Goal: Task Accomplishment & Management: Manage account settings

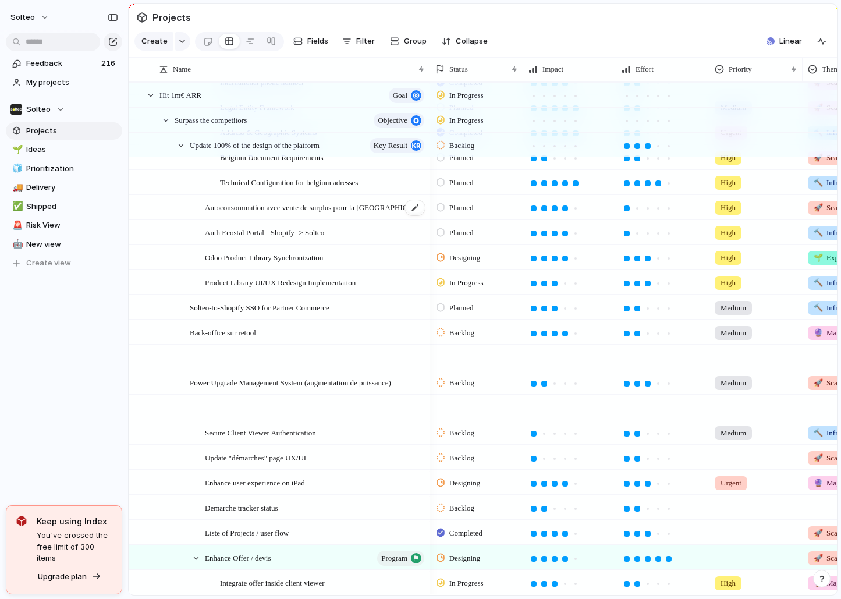
scroll to position [460, 0]
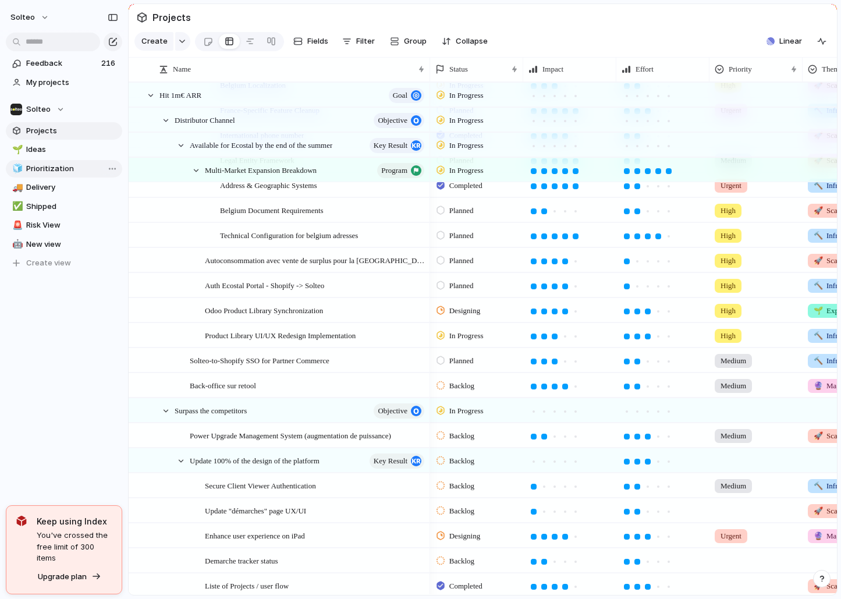
click at [65, 170] on span "Prioritization" at bounding box center [72, 169] width 92 height 12
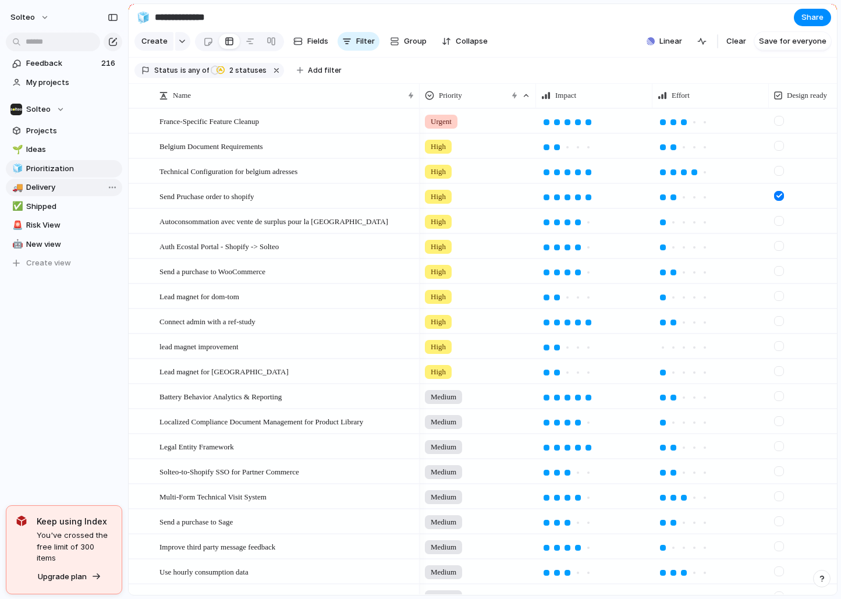
click at [66, 191] on span "Delivery" at bounding box center [72, 188] width 92 height 12
type input "********"
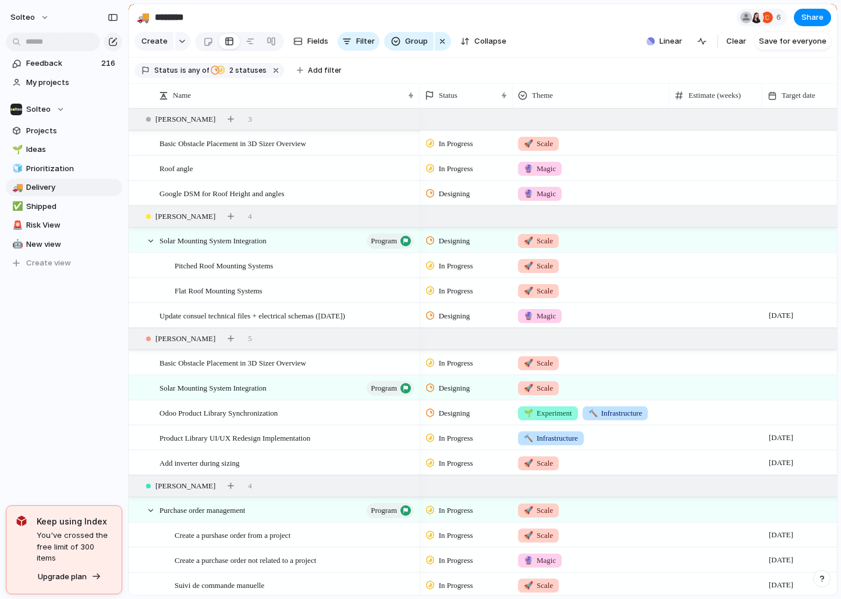
click at [465, 140] on span "In Progress" at bounding box center [456, 144] width 34 height 12
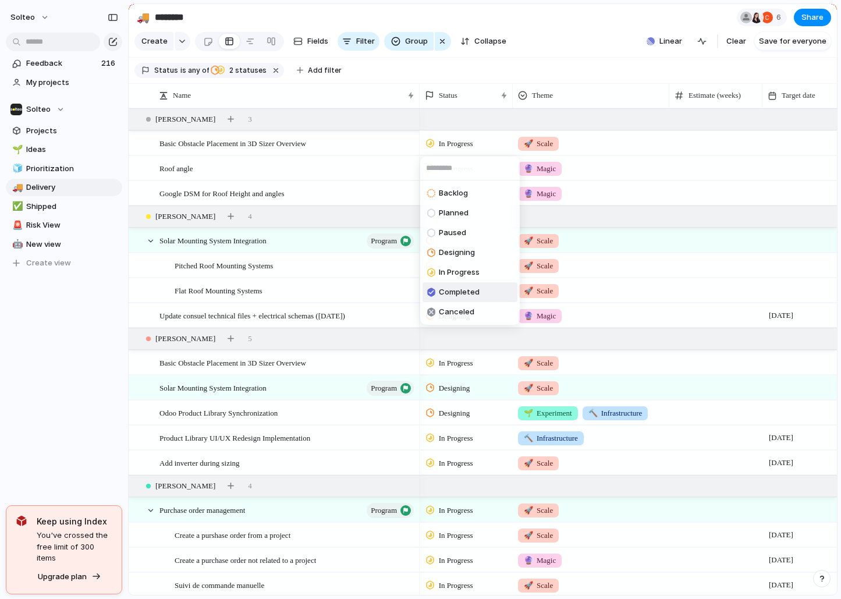
click at [470, 293] on span "Completed" at bounding box center [459, 292] width 41 height 12
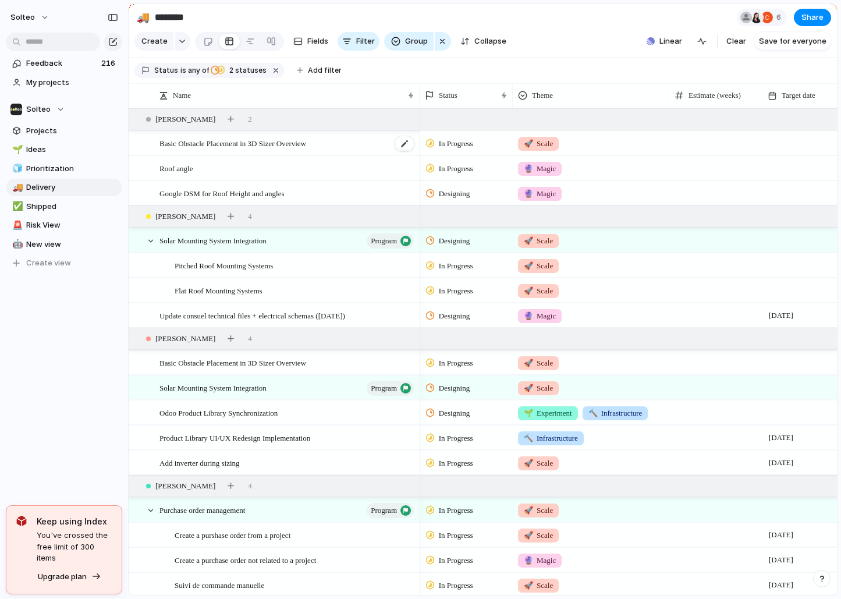
click at [360, 144] on div "Basic Obstacle Placement in 3D Sizer Overview" at bounding box center [287, 143] width 256 height 24
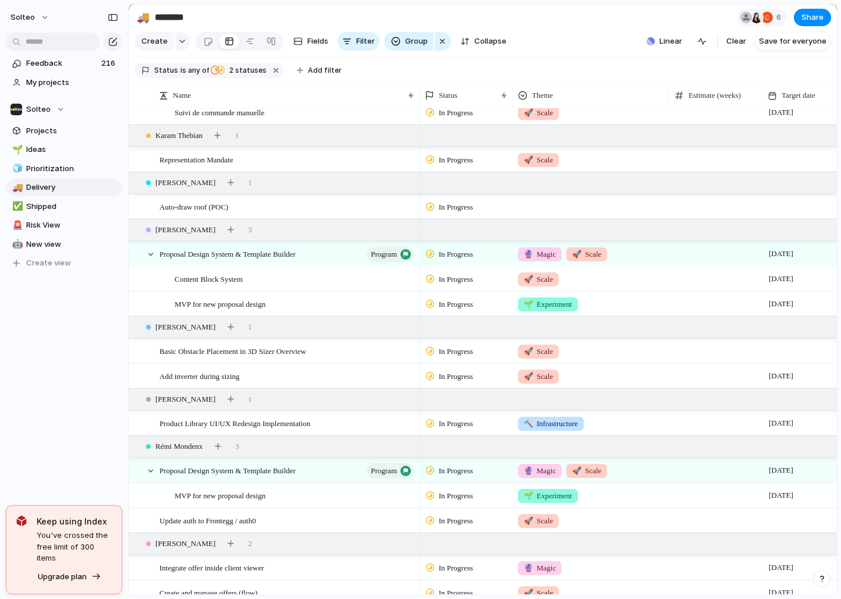
scroll to position [472, 0]
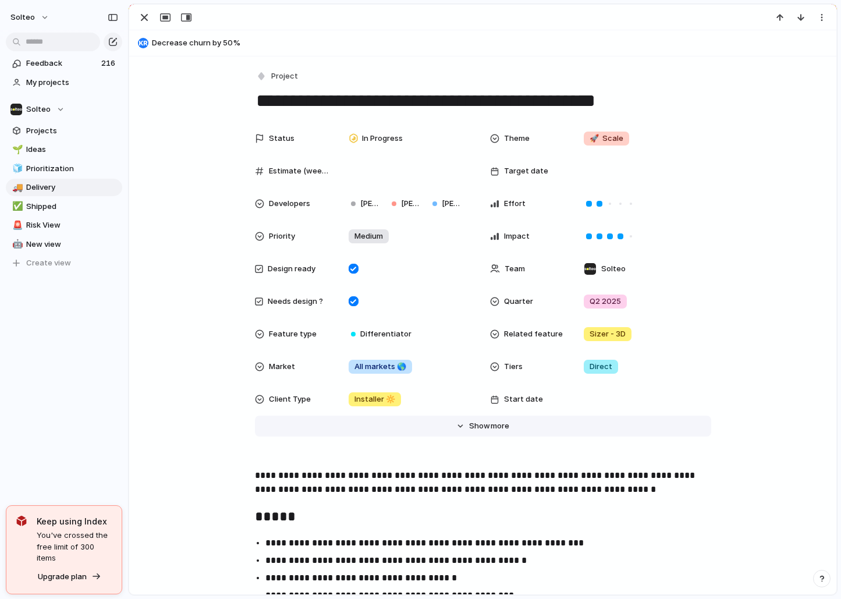
click at [494, 425] on span "more" at bounding box center [499, 426] width 19 height 12
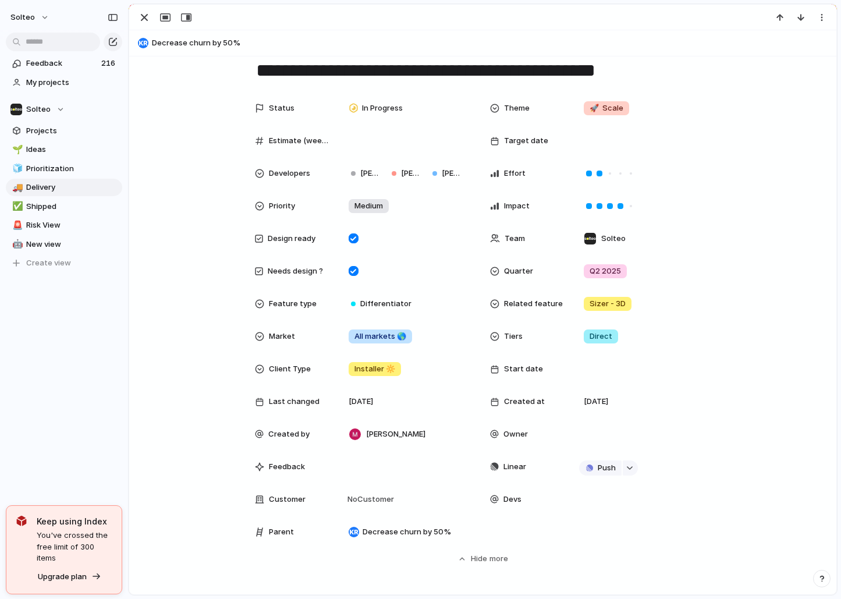
scroll to position [31, 0]
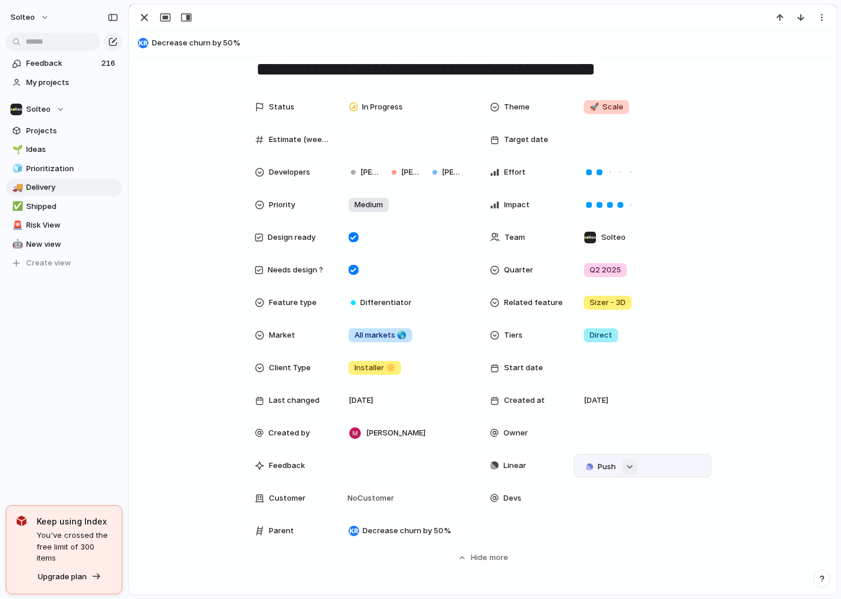
click at [629, 467] on div "button" at bounding box center [629, 466] width 8 height 5
type input "**"
click at [675, 514] on span "Issues" at bounding box center [679, 512] width 23 height 12
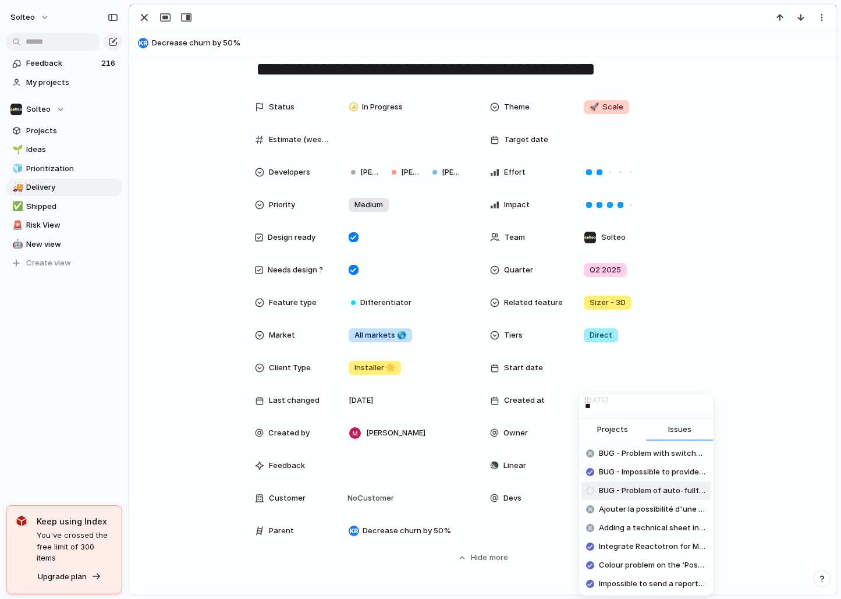
click at [656, 488] on span "BUG - Problem of auto-fullfil of parcel dimensions." at bounding box center [652, 491] width 107 height 12
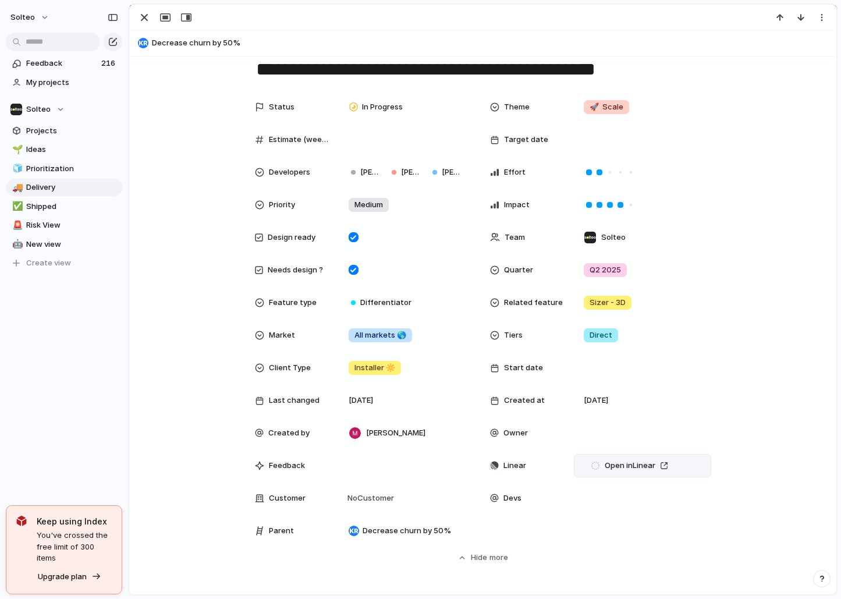
click at [691, 462] on div "Open in Linear" at bounding box center [642, 465] width 127 height 13
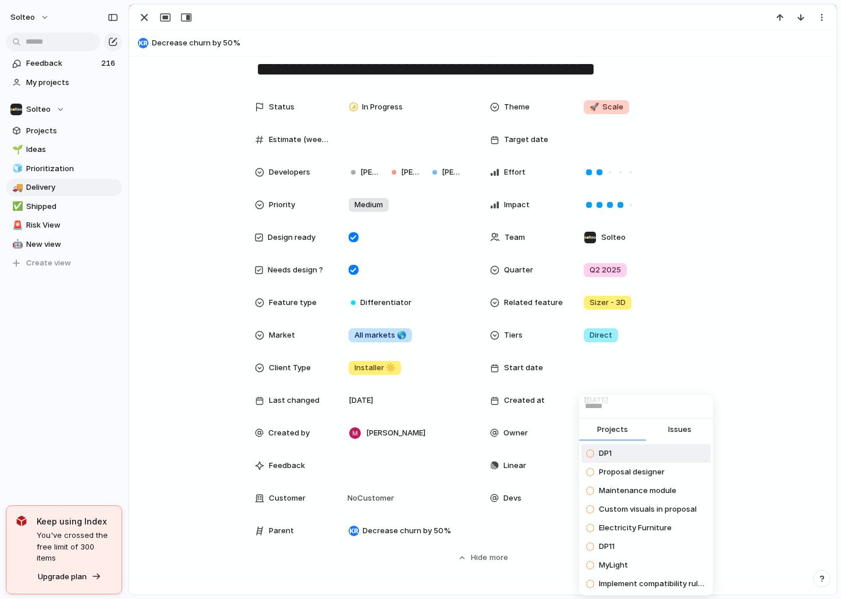
click at [680, 428] on span "Issues" at bounding box center [679, 430] width 23 height 12
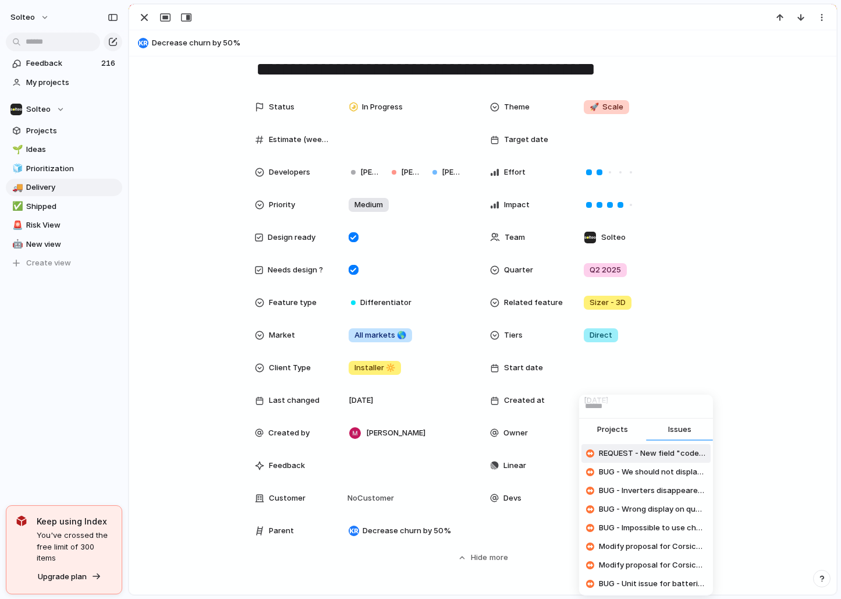
click at [639, 407] on input "text" at bounding box center [646, 405] width 134 height 23
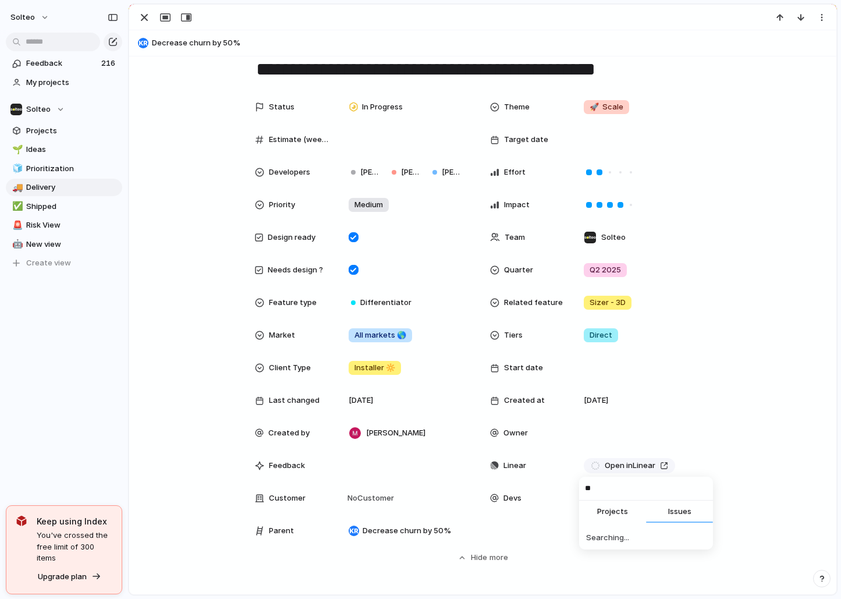
type input "***"
click at [397, 109] on span "In Progress" at bounding box center [382, 107] width 41 height 12
click at [406, 110] on div "No results found" at bounding box center [420, 299] width 841 height 599
click at [689, 466] on div "Open in Linear" at bounding box center [642, 465] width 127 height 13
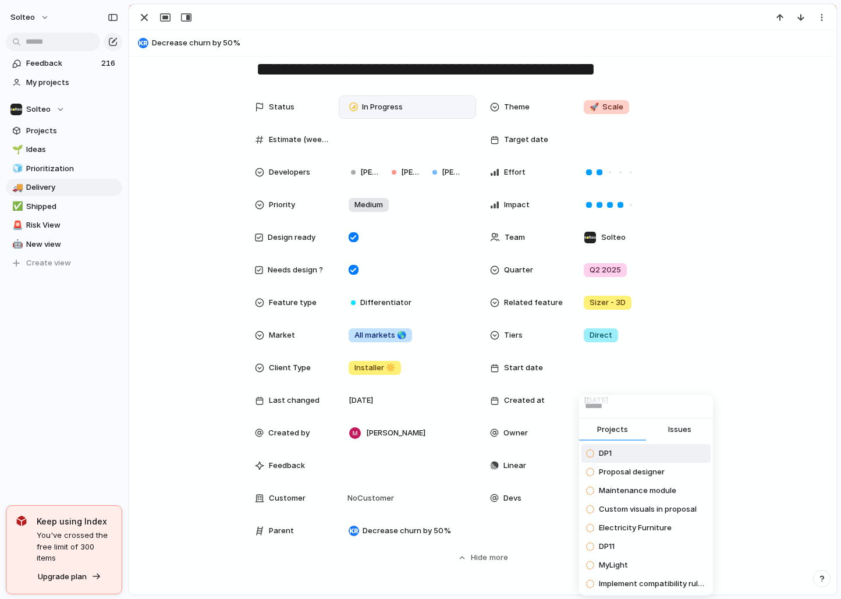
click at [682, 431] on span "Issues" at bounding box center [679, 430] width 23 height 12
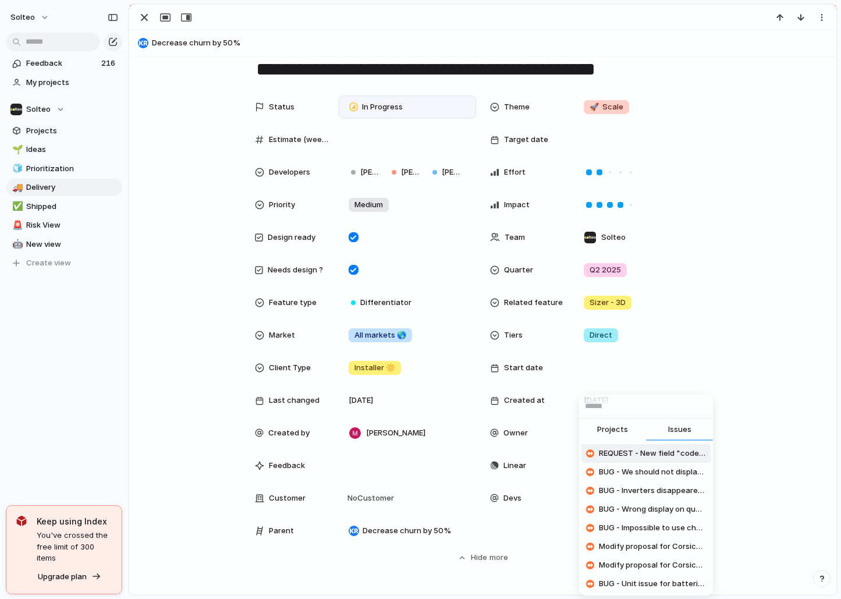
click at [682, 411] on input "text" at bounding box center [646, 405] width 134 height 23
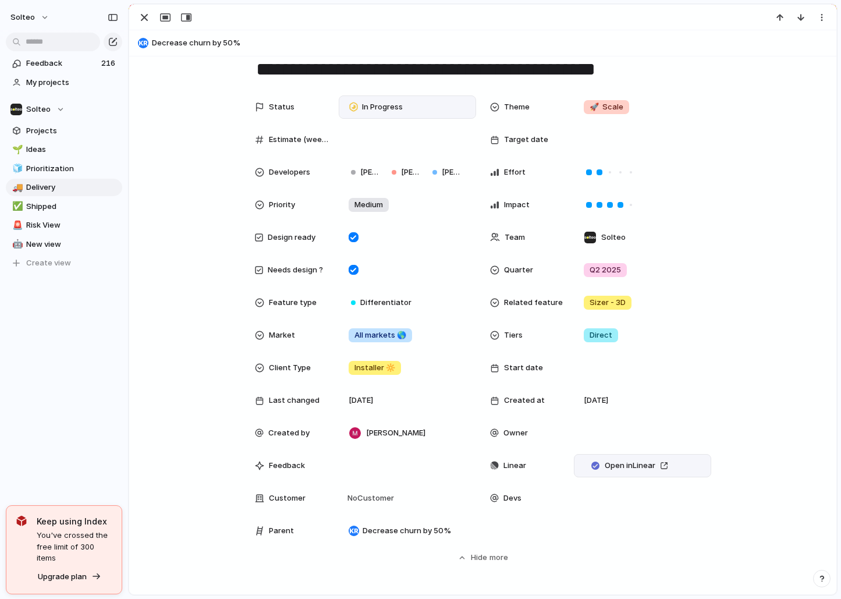
click at [685, 461] on div "Open in Linear" at bounding box center [642, 465] width 127 height 13
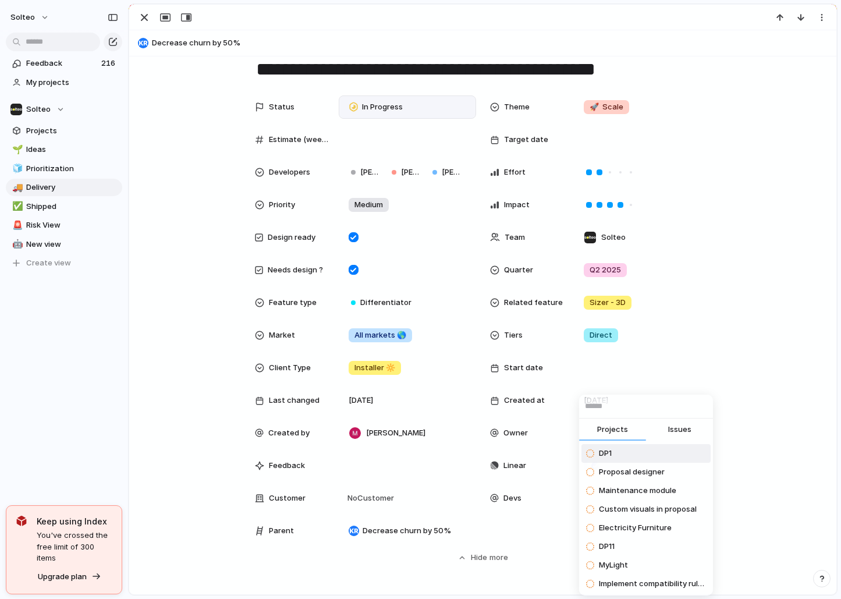
click at [669, 410] on input "text" at bounding box center [646, 405] width 134 height 23
click at [623, 435] on button "Projects" at bounding box center [612, 429] width 67 height 23
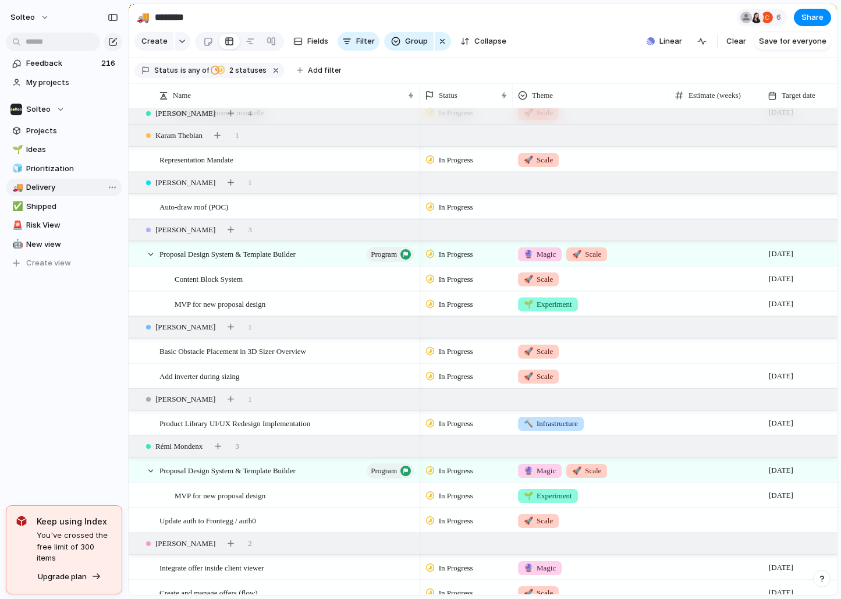
click at [64, 182] on span "Delivery" at bounding box center [72, 188] width 92 height 12
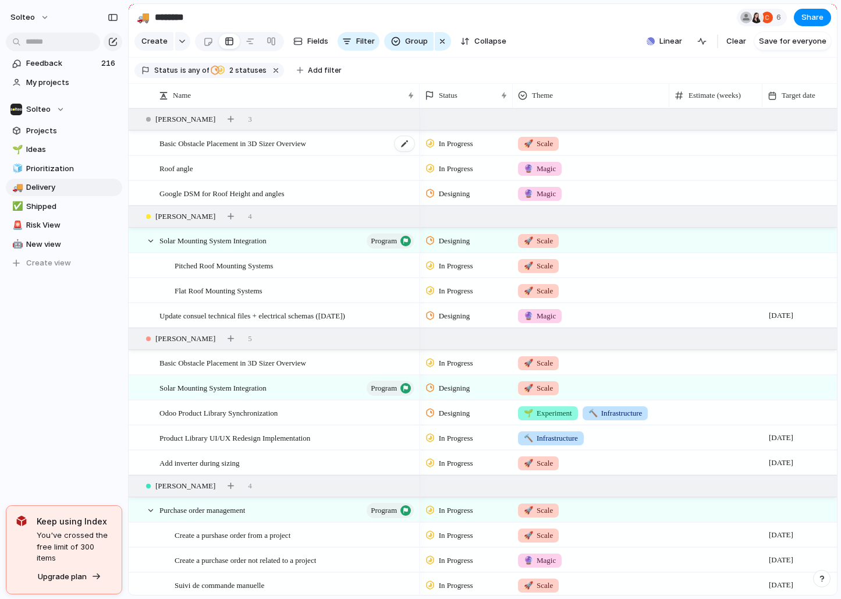
click at [306, 140] on span "Basic Obstacle Placement in 3D Sizer Overview" at bounding box center [232, 142] width 147 height 13
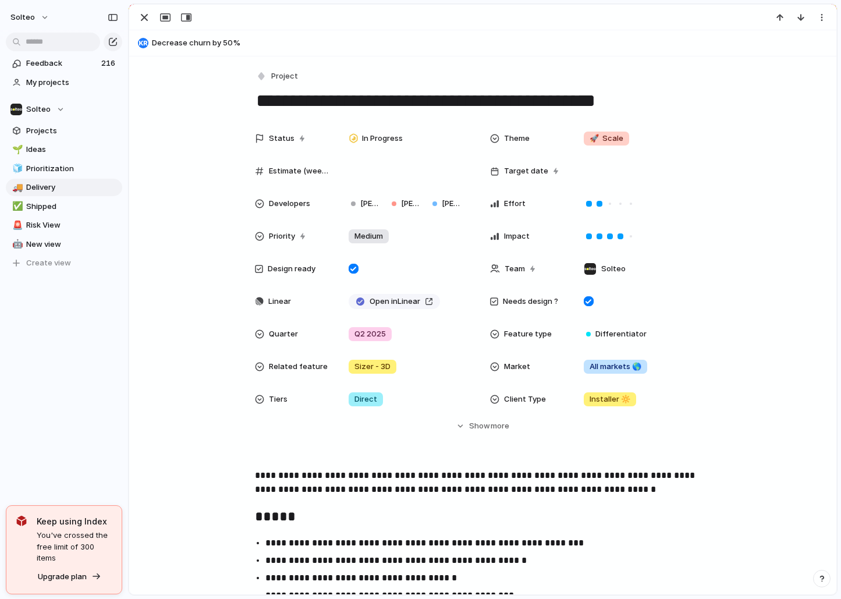
scroll to position [472, 0]
click at [400, 142] on span "In Progress" at bounding box center [382, 139] width 41 height 12
type input "***"
click at [475, 422] on span "Show" at bounding box center [479, 426] width 21 height 12
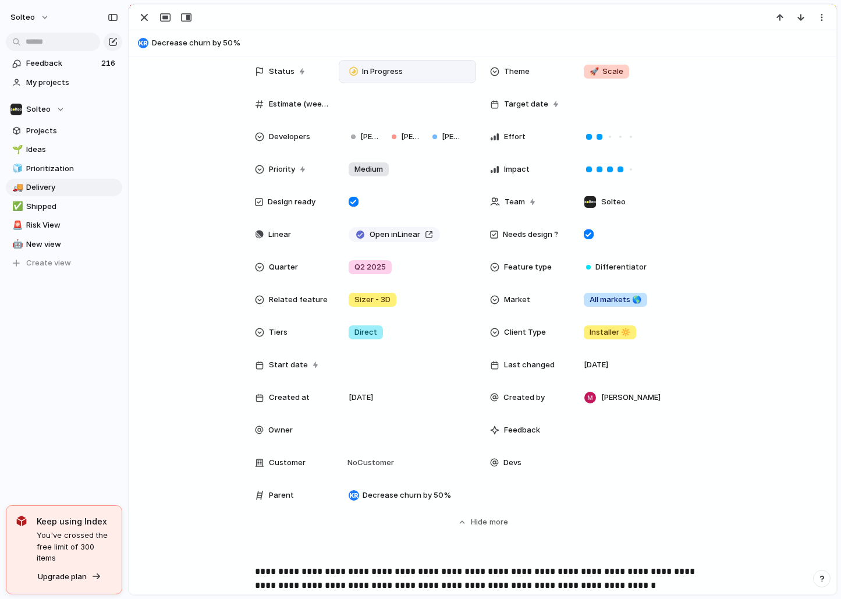
scroll to position [76, 0]
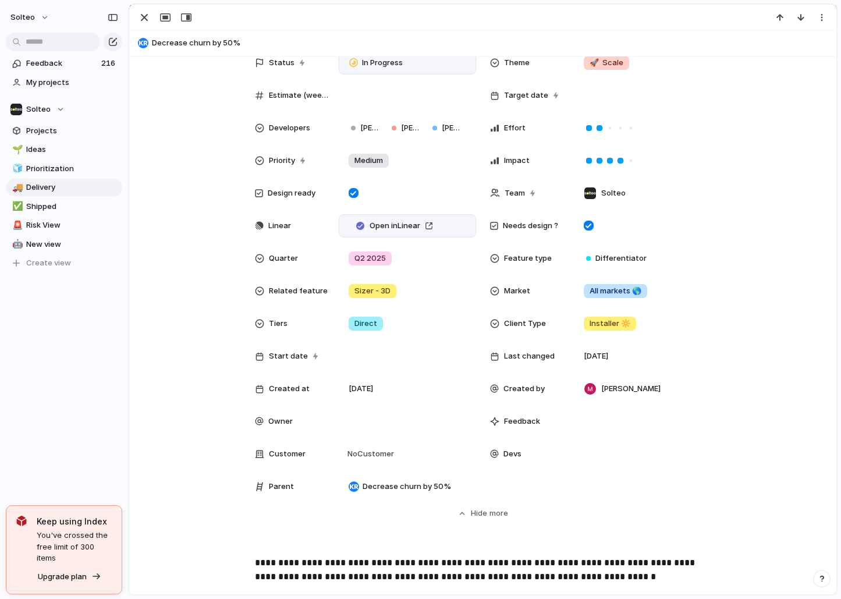
click at [448, 220] on div "Open in Linear" at bounding box center [407, 225] width 127 height 13
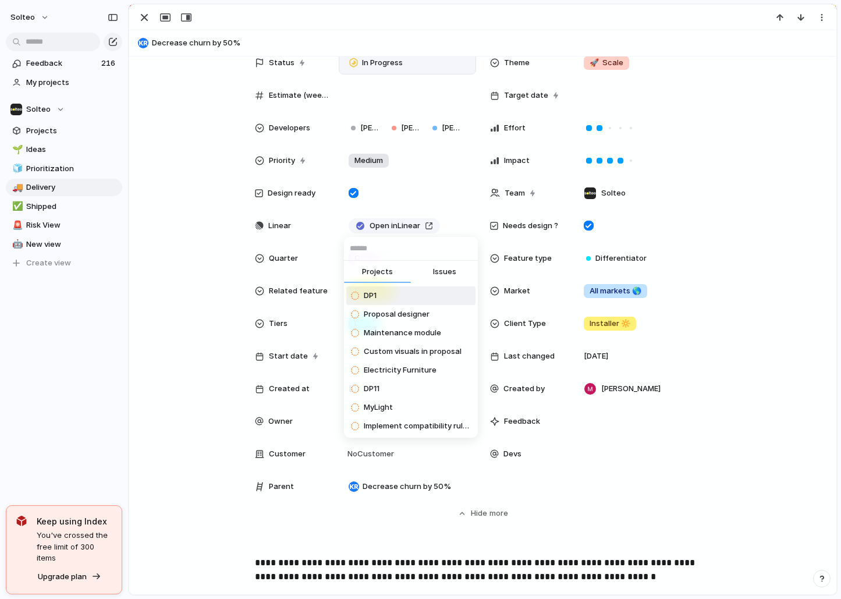
click at [446, 268] on span "Issues" at bounding box center [444, 272] width 23 height 12
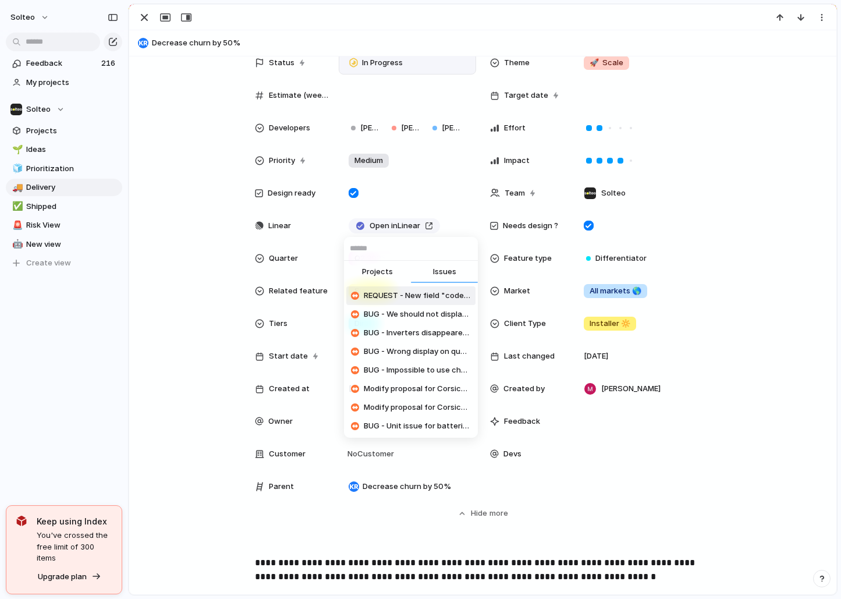
click at [438, 296] on span "REQUEST - New field "code" in the lead magnet (asked by Earth)" at bounding box center [417, 296] width 107 height 12
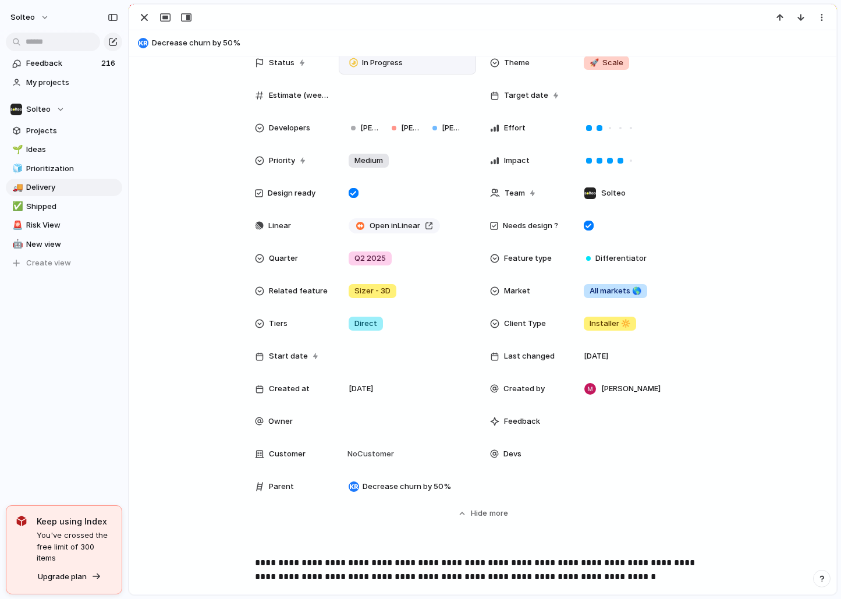
scroll to position [15, 0]
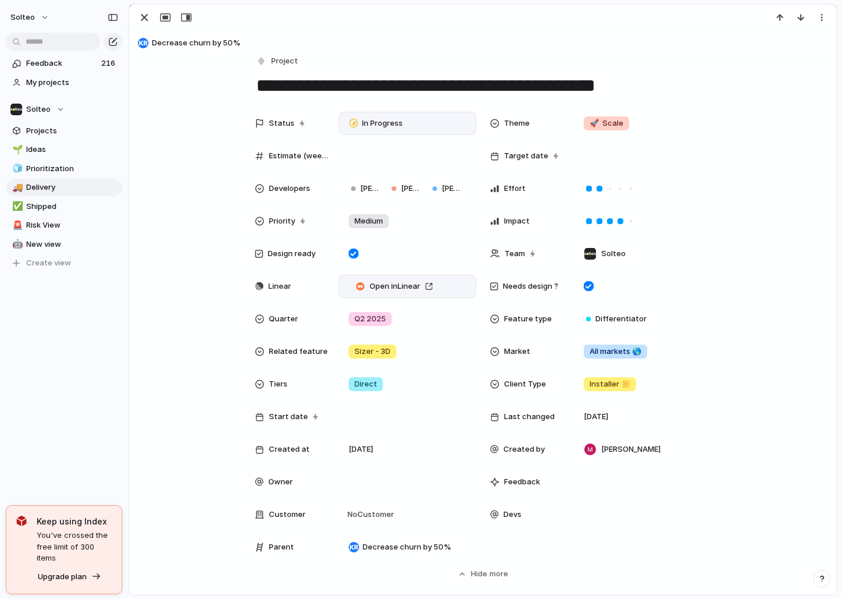
click at [449, 283] on div "Open in Linear" at bounding box center [407, 286] width 127 height 13
drag, startPoint x: 442, startPoint y: 289, endPoint x: 404, endPoint y: 289, distance: 37.8
click at [404, 289] on div "Open in Linear" at bounding box center [407, 286] width 127 height 13
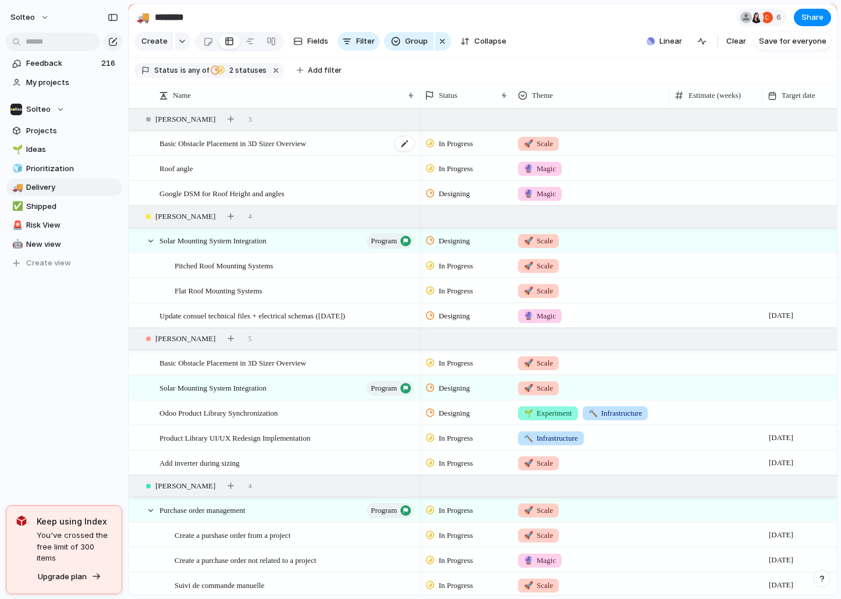
click at [306, 142] on span "Basic Obstacle Placement in 3D Sizer Overview" at bounding box center [232, 142] width 147 height 13
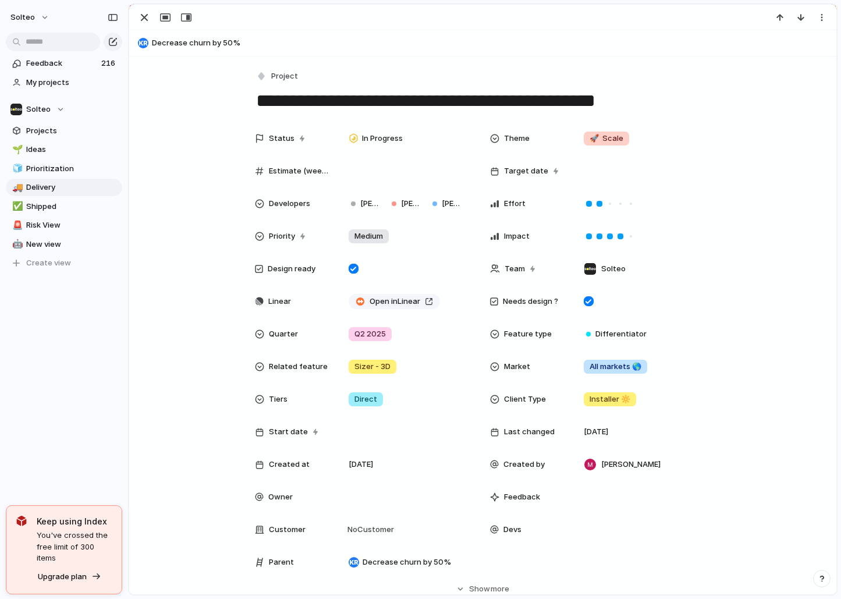
scroll to position [472, 0]
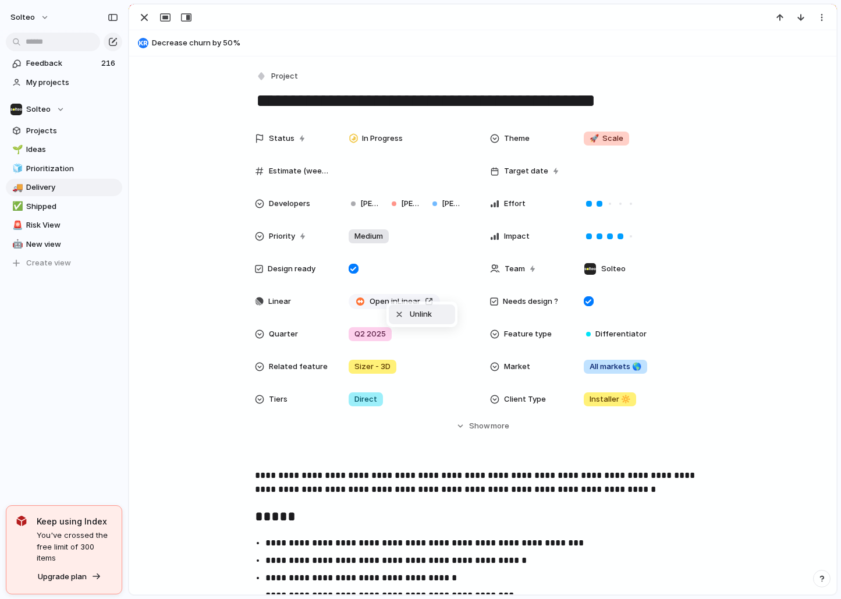
click at [399, 306] on li "Unlink" at bounding box center [422, 314] width 66 height 20
click at [393, 139] on span "In Progress" at bounding box center [382, 139] width 41 height 12
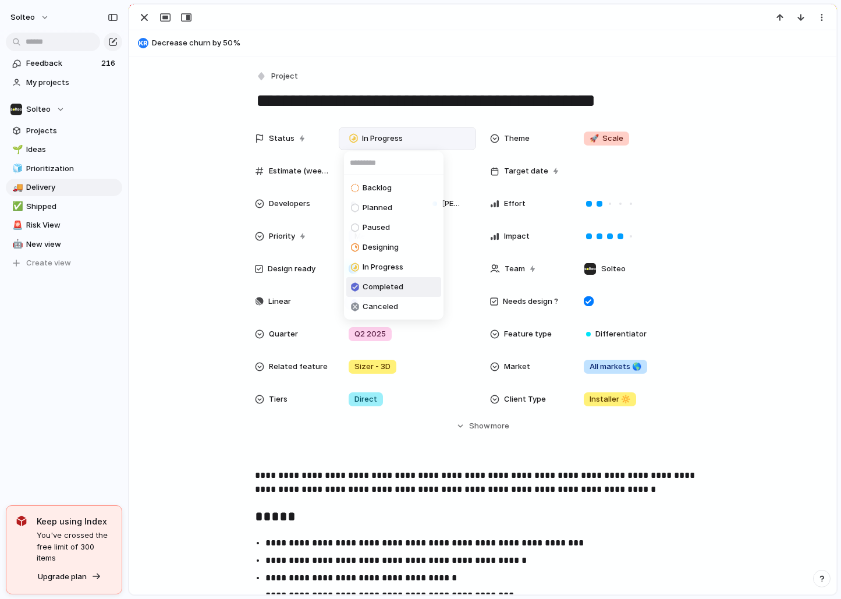
click at [390, 289] on span "Completed" at bounding box center [382, 287] width 41 height 12
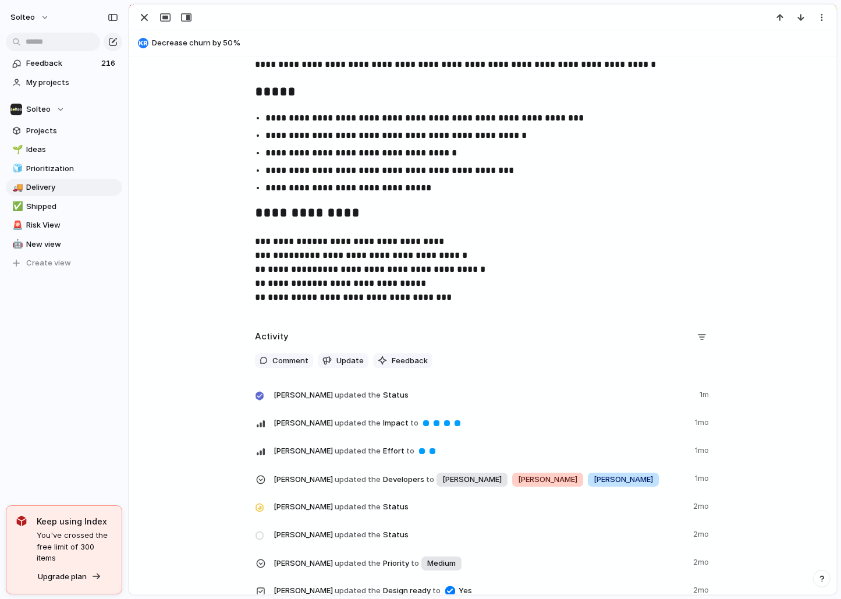
scroll to position [417, 0]
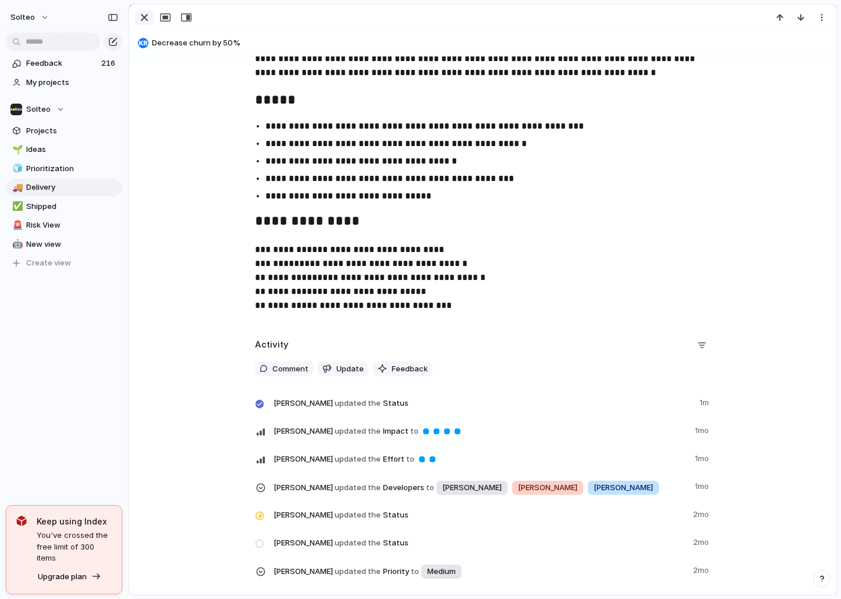
click at [147, 20] on div "button" at bounding box center [144, 17] width 14 height 14
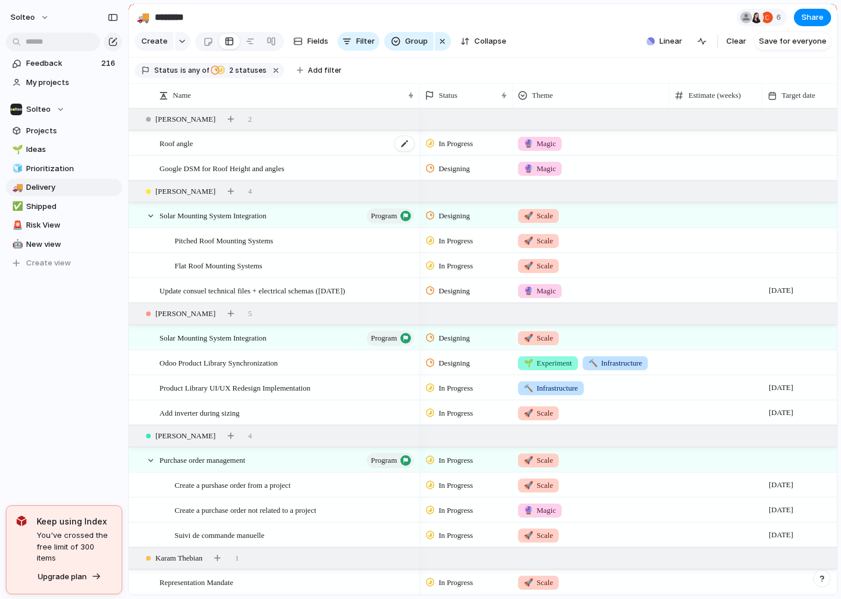
click at [200, 144] on div "Roof angle" at bounding box center [287, 143] width 256 height 24
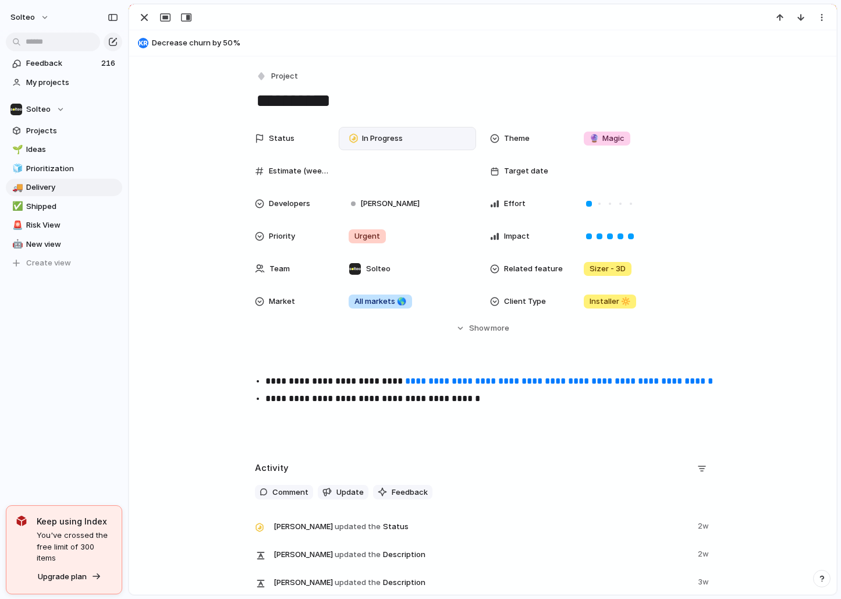
click at [414, 139] on div "In Progress" at bounding box center [407, 138] width 127 height 13
click at [399, 344] on div "Backlog Planned Paused Designing In Progress Completed Canceled" at bounding box center [420, 299] width 841 height 599
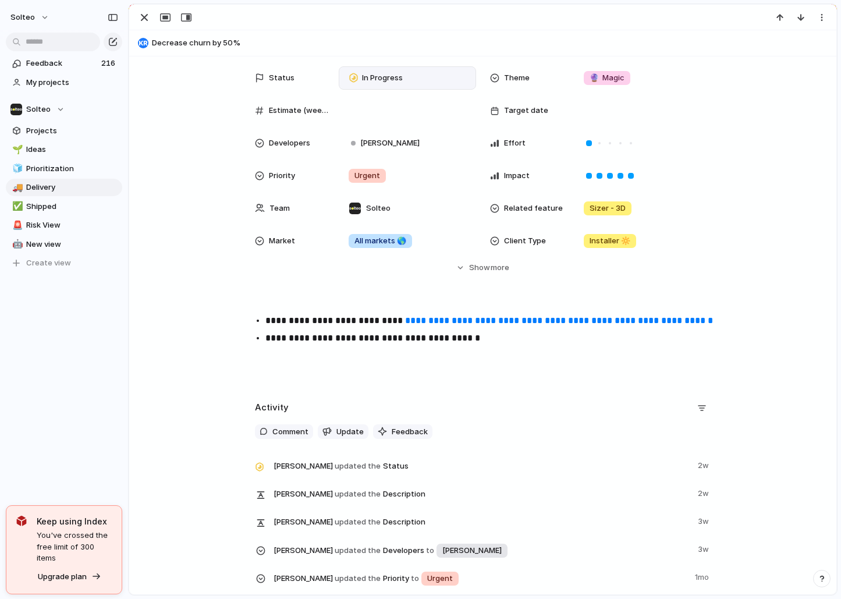
scroll to position [62, 0]
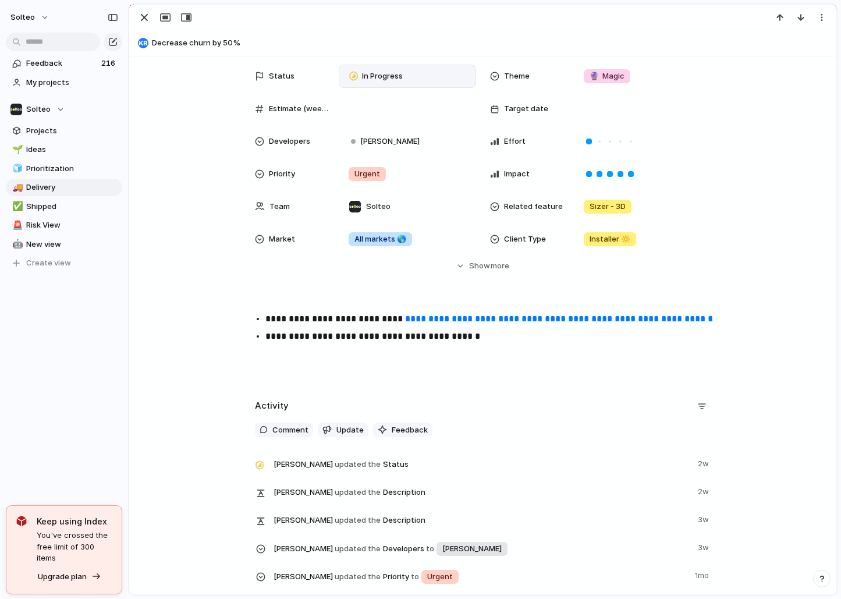
click at [447, 315] on link "**********" at bounding box center [559, 318] width 308 height 9
click at [394, 71] on span "In Progress" at bounding box center [382, 76] width 41 height 12
click at [403, 222] on li "Completed" at bounding box center [393, 225] width 95 height 20
click at [140, 17] on div "button" at bounding box center [144, 17] width 14 height 14
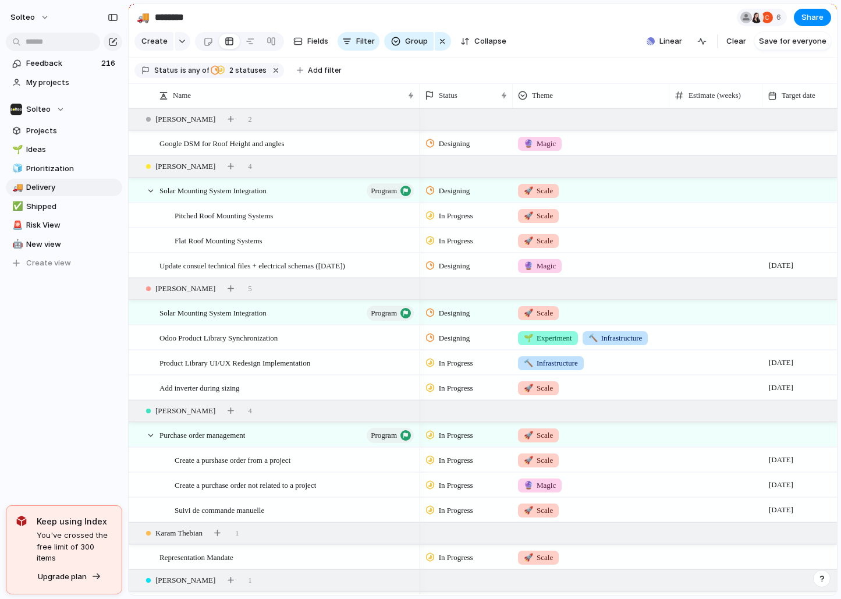
click at [450, 138] on span "Designing" at bounding box center [454, 144] width 31 height 12
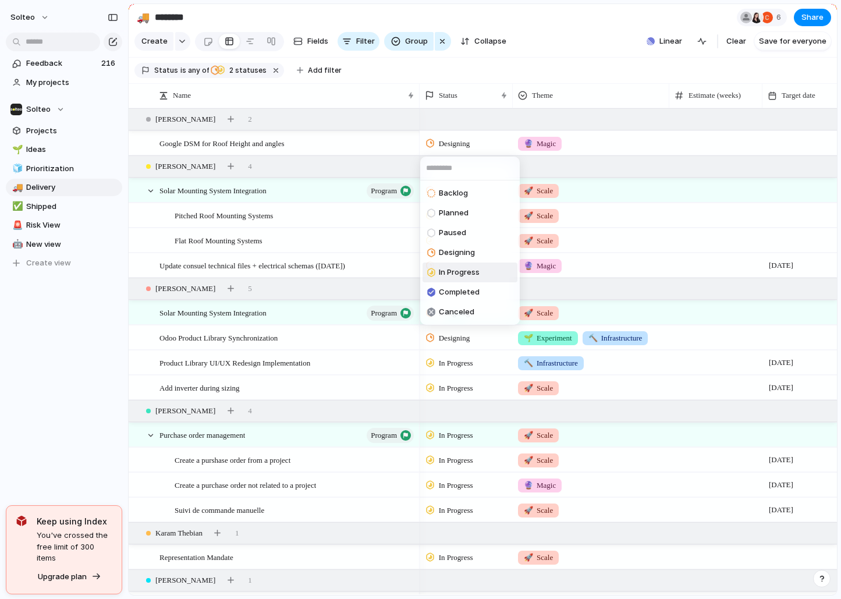
click at [447, 272] on span "In Progress" at bounding box center [459, 272] width 41 height 12
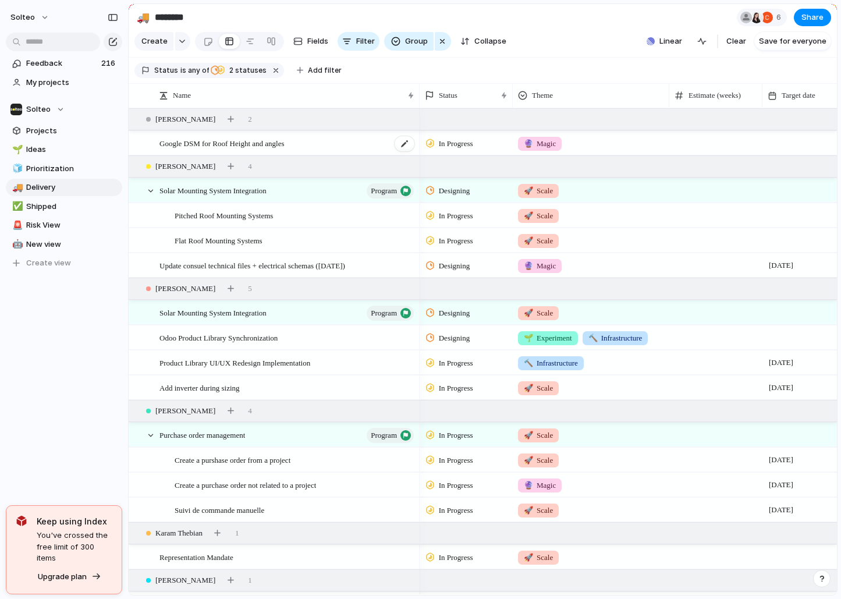
click at [373, 143] on div "Google DSM for Roof Height and angles" at bounding box center [287, 143] width 256 height 24
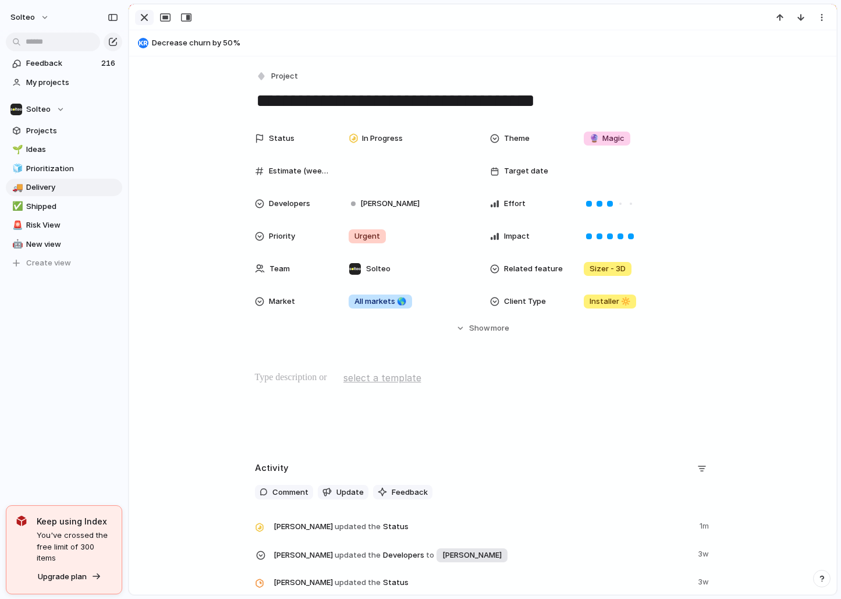
click at [144, 17] on div "button" at bounding box center [144, 17] width 14 height 14
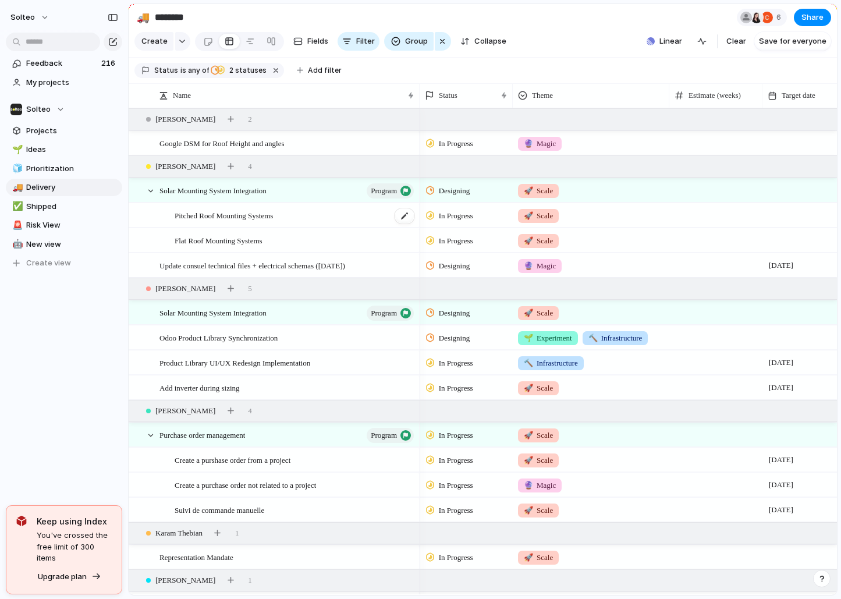
click at [337, 216] on div "Pitched Roof Mounting Systems" at bounding box center [295, 216] width 241 height 24
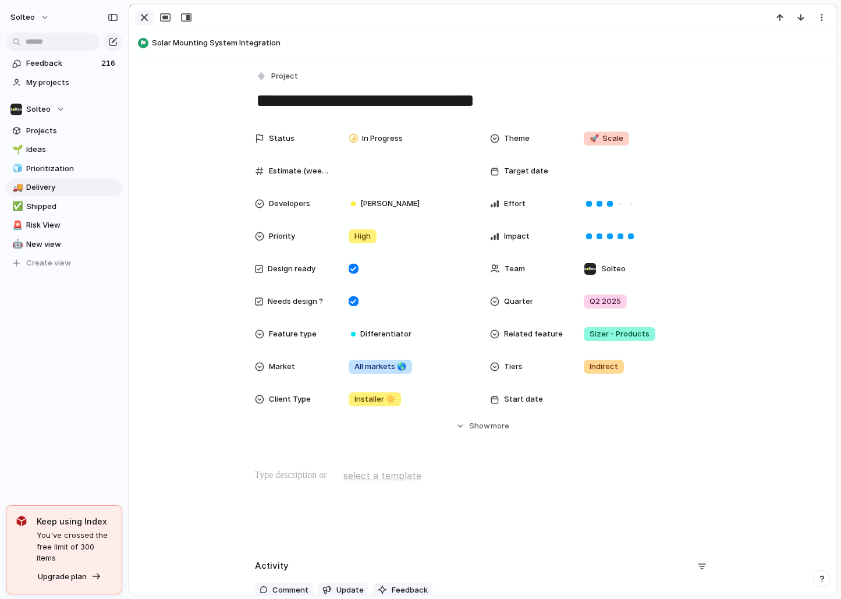
click at [143, 20] on div "button" at bounding box center [144, 17] width 14 height 14
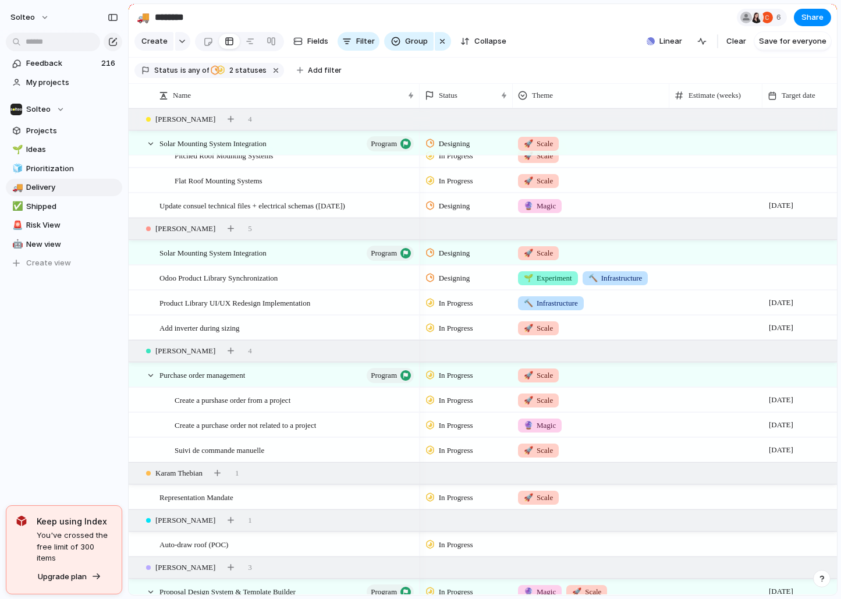
scroll to position [61, 0]
click at [333, 210] on span "Update consuel technical files + electrical schemas ([DATE])" at bounding box center [252, 204] width 186 height 13
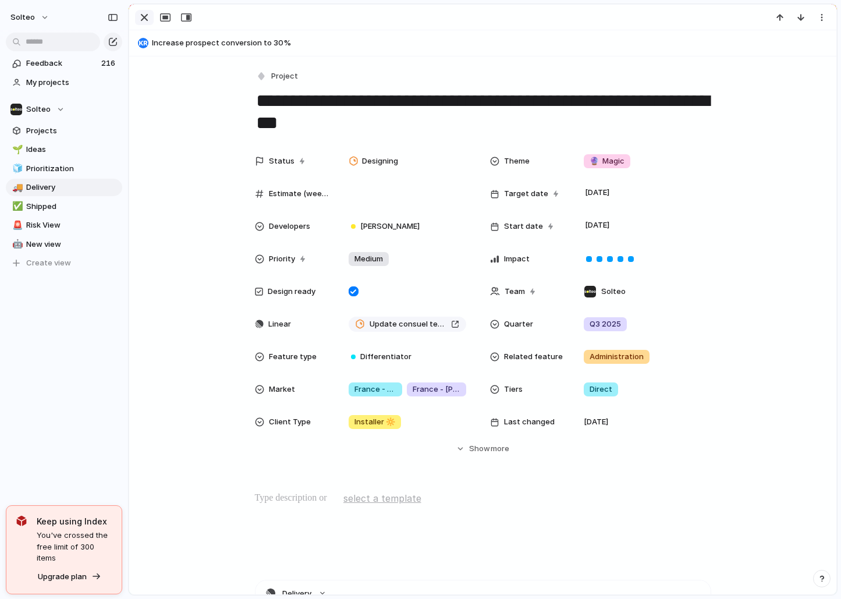
click at [143, 21] on div "button" at bounding box center [144, 17] width 14 height 14
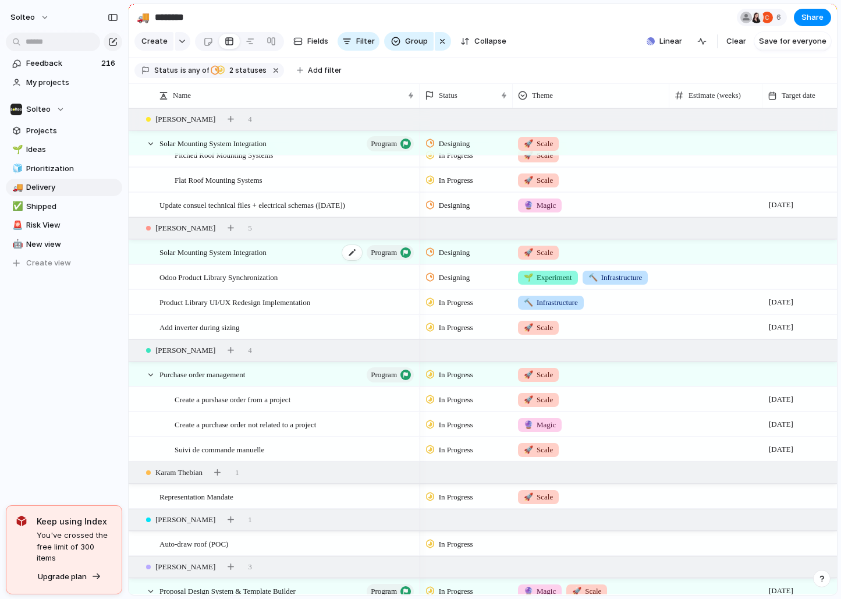
scroll to position [74, 0]
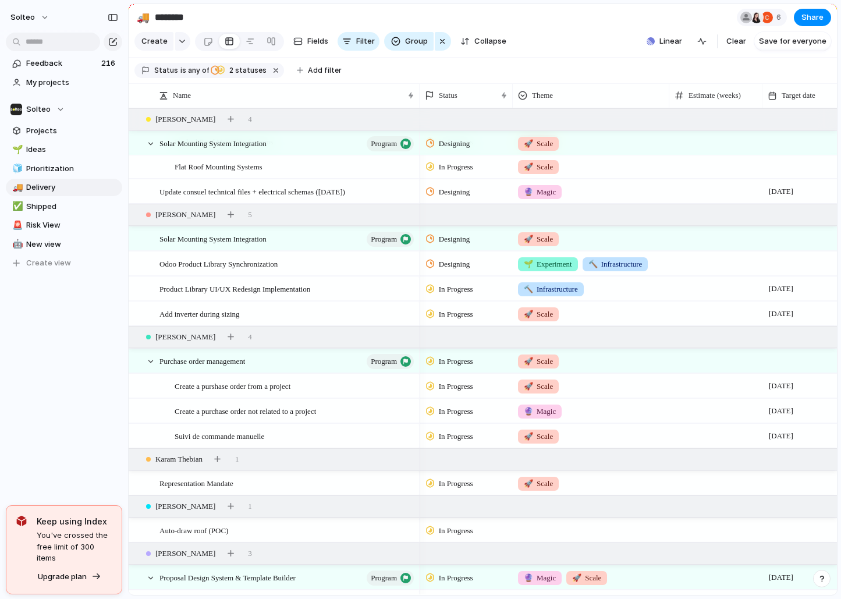
click at [458, 291] on span "In Progress" at bounding box center [456, 289] width 34 height 12
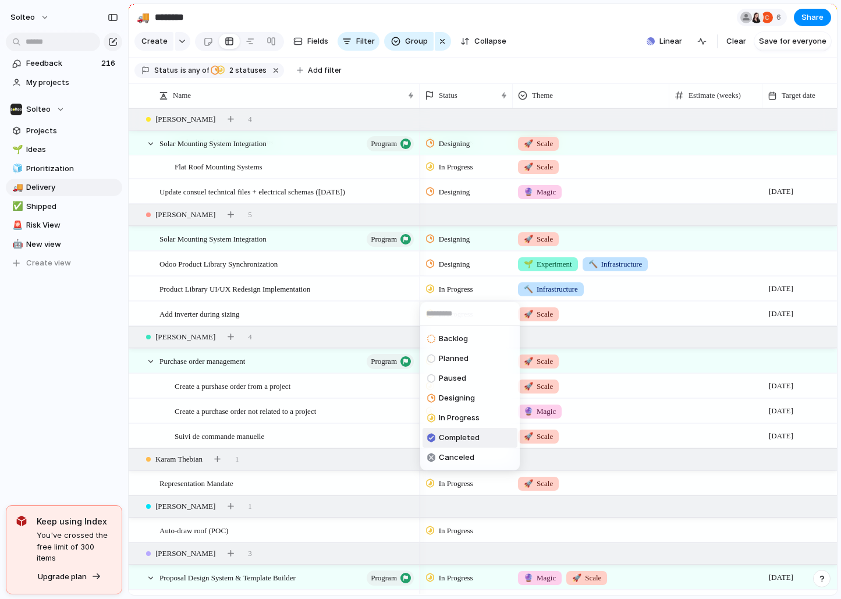
click at [457, 437] on span "Completed" at bounding box center [459, 438] width 41 height 12
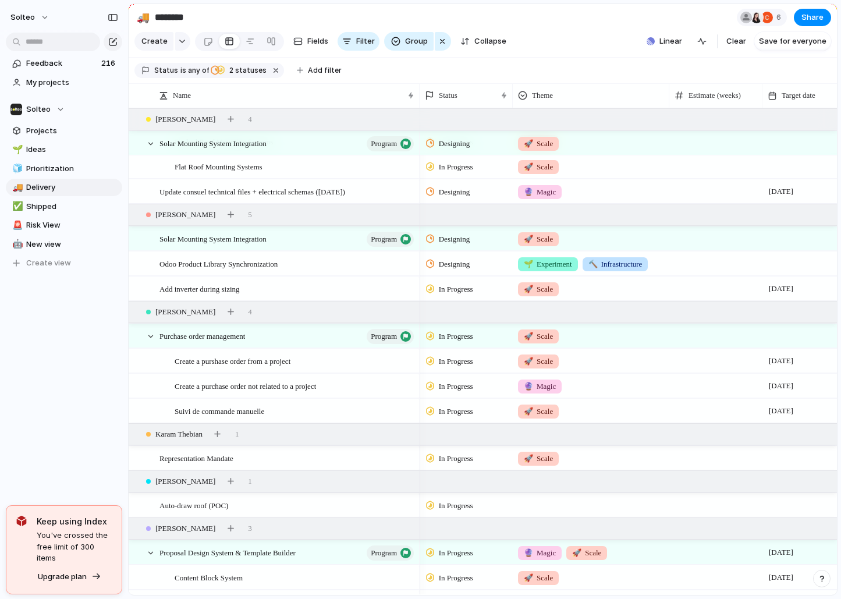
click at [462, 285] on span "In Progress" at bounding box center [456, 289] width 34 height 12
click at [461, 438] on span "Completed" at bounding box center [459, 438] width 41 height 12
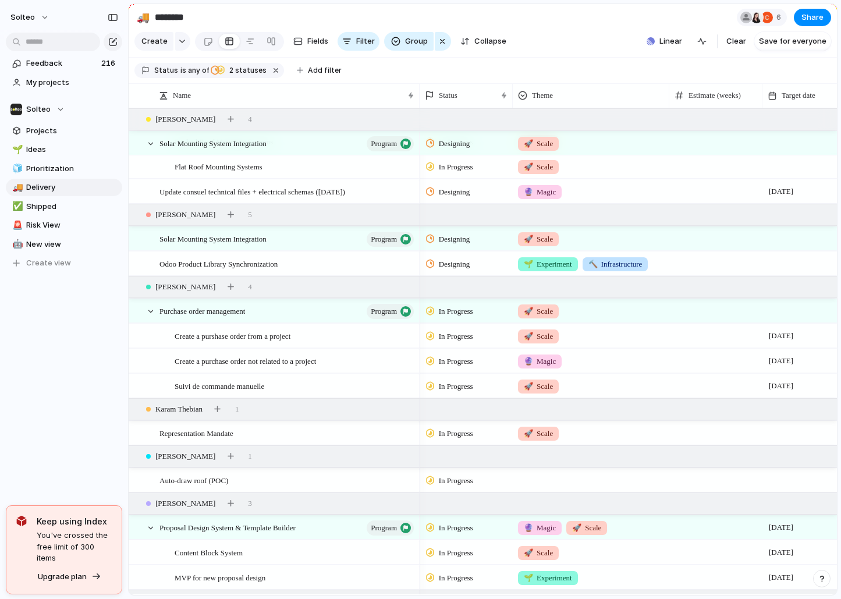
click at [449, 339] on span "In Progress" at bounding box center [456, 336] width 34 height 12
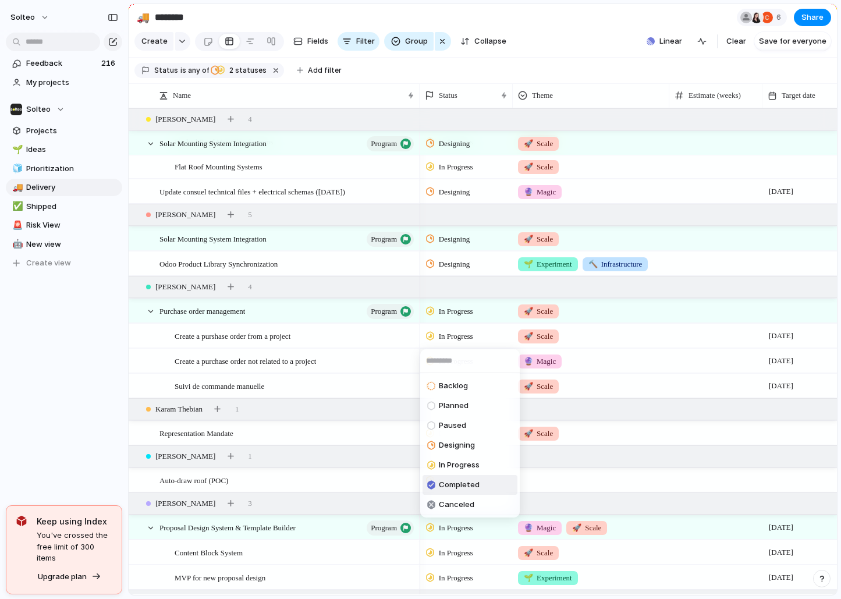
click at [453, 482] on span "Completed" at bounding box center [459, 485] width 41 height 12
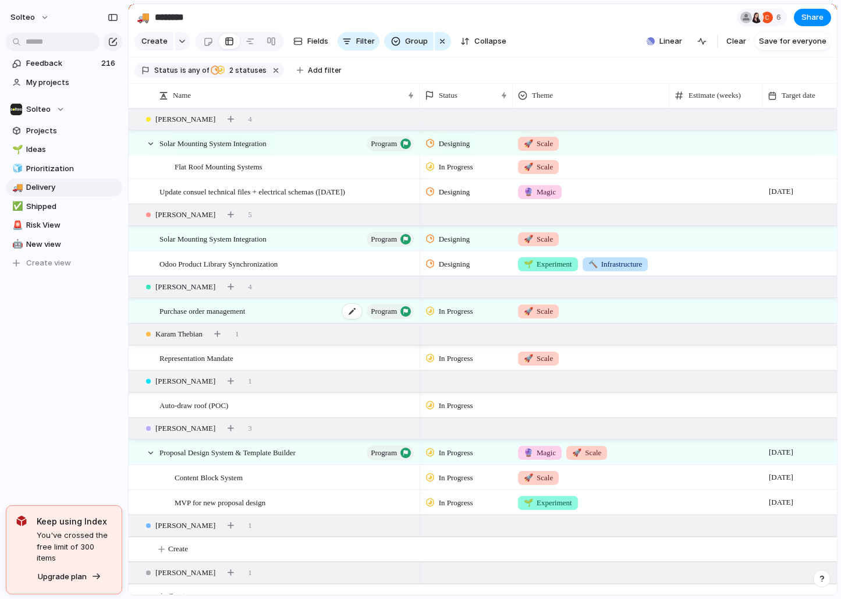
click at [297, 311] on div "Purchase order management program" at bounding box center [287, 311] width 256 height 24
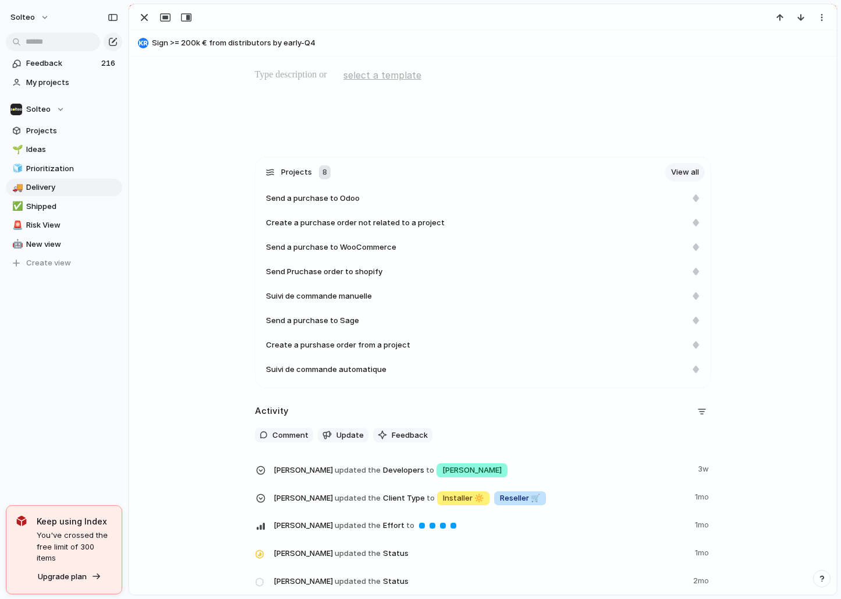
scroll to position [394, 0]
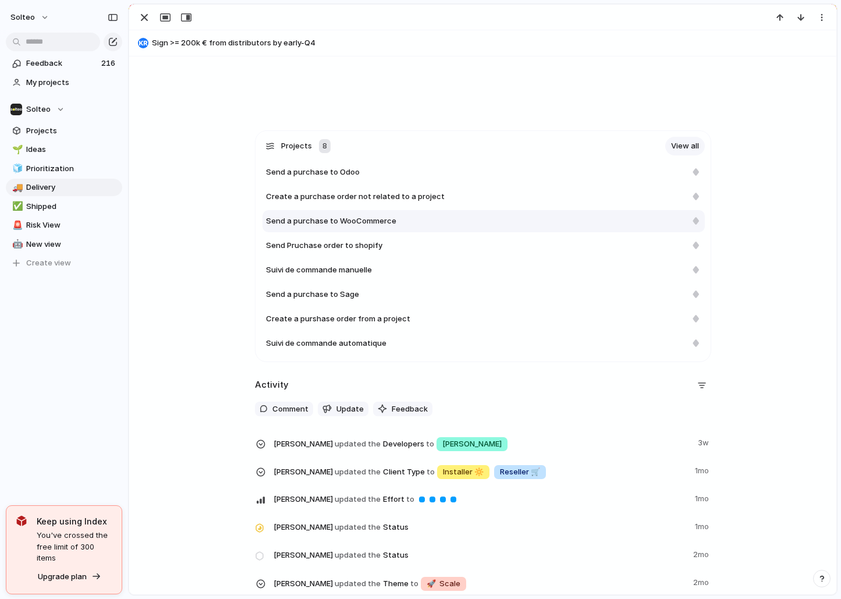
click at [374, 224] on span "Send a purchase to WooCommerce" at bounding box center [331, 221] width 130 height 12
type textarea "**********"
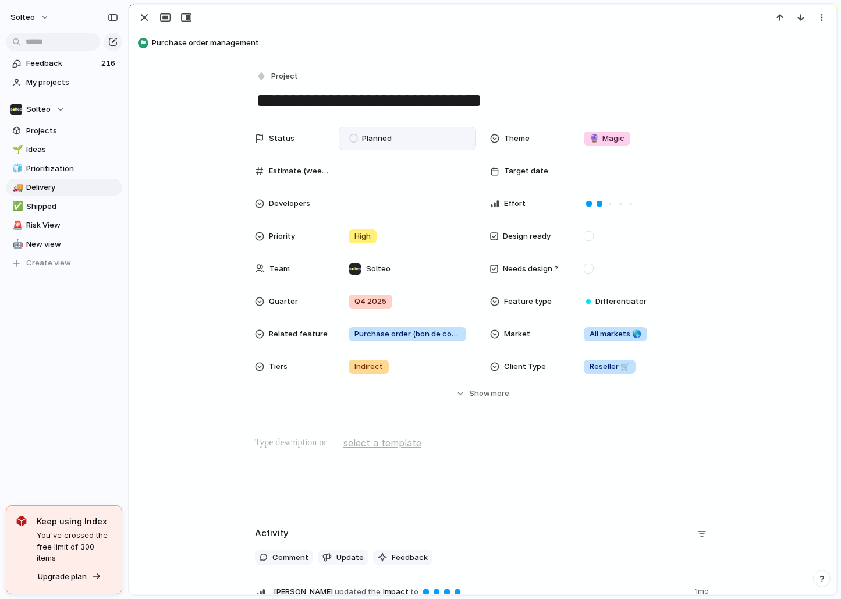
click at [379, 136] on span "Planned" at bounding box center [377, 139] width 30 height 12
click at [391, 249] on span "Designing" at bounding box center [380, 247] width 36 height 12
click at [142, 18] on div "button" at bounding box center [144, 17] width 14 height 14
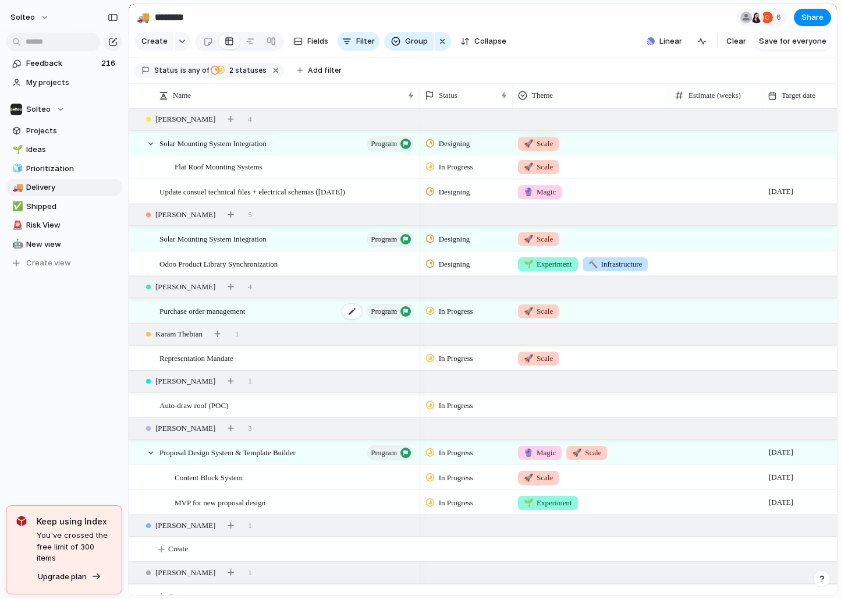
click at [311, 308] on div "Purchase order management program" at bounding box center [287, 311] width 256 height 24
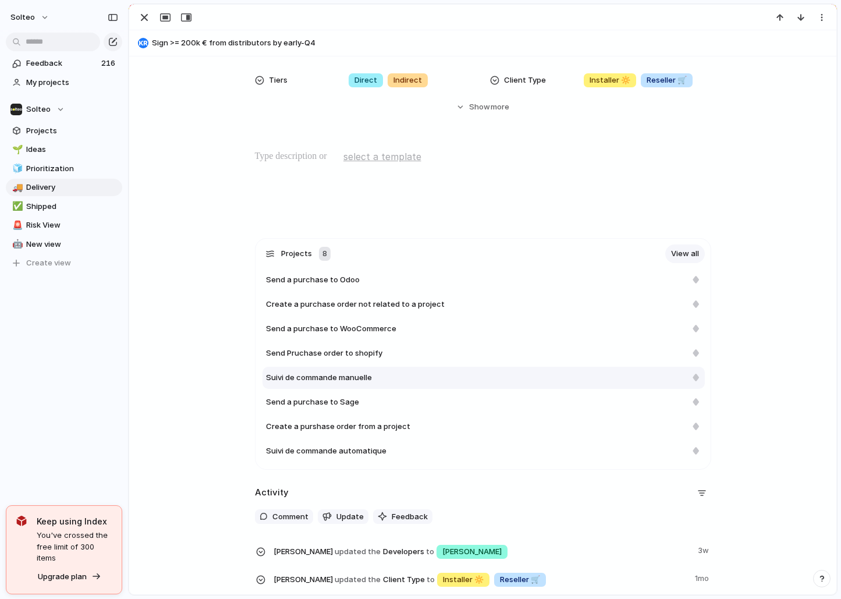
scroll to position [287, 0]
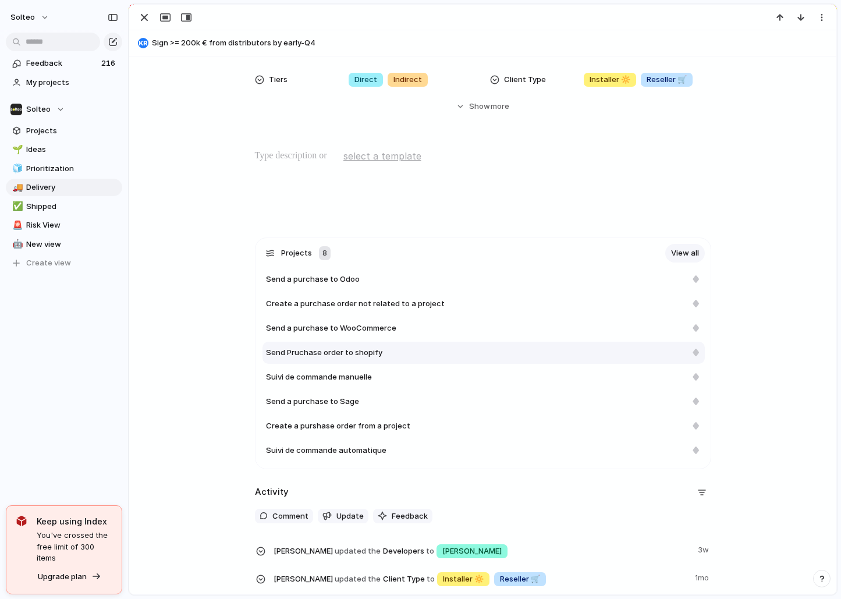
click at [511, 350] on div "Send Pruchase order to shopify" at bounding box center [476, 353] width 420 height 12
type textarea "**********"
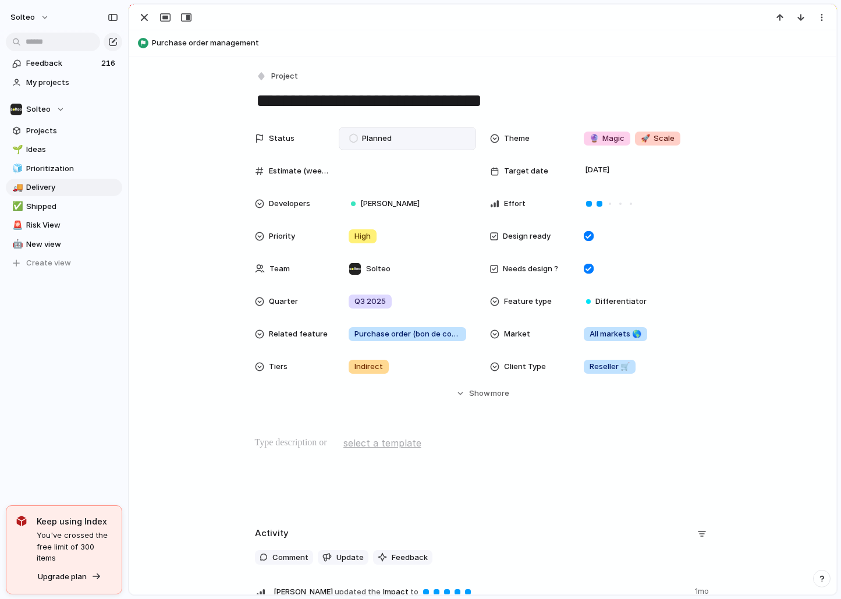
click at [371, 133] on span "Planned" at bounding box center [377, 139] width 30 height 12
click at [392, 255] on li "Designing" at bounding box center [393, 247] width 95 height 20
click at [145, 19] on div "button" at bounding box center [144, 17] width 14 height 14
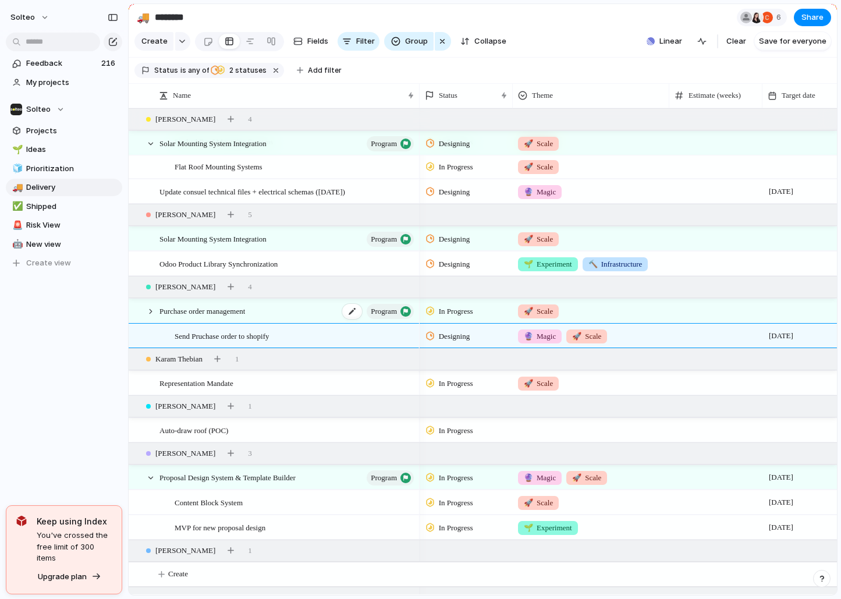
click at [329, 307] on div "Purchase order management program" at bounding box center [287, 311] width 256 height 24
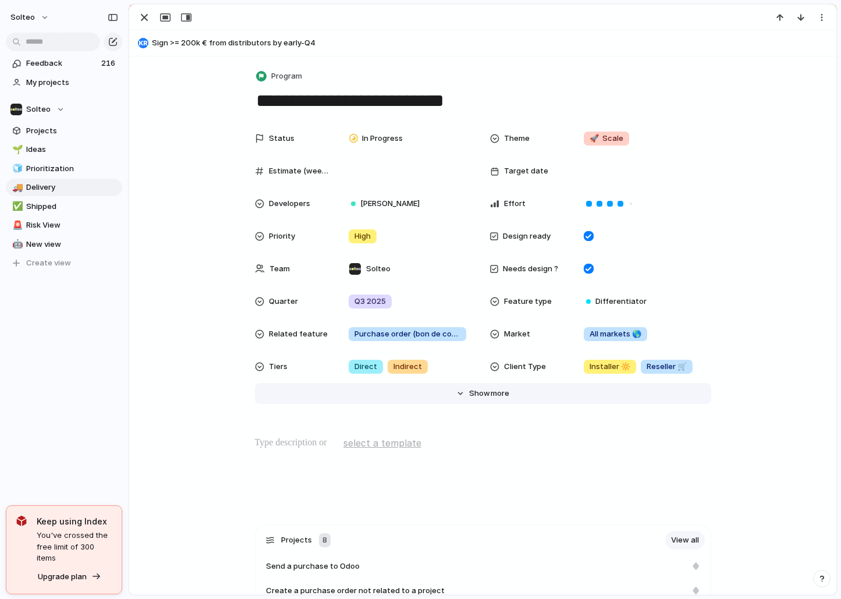
click at [469, 392] on span "Show" at bounding box center [479, 393] width 21 height 12
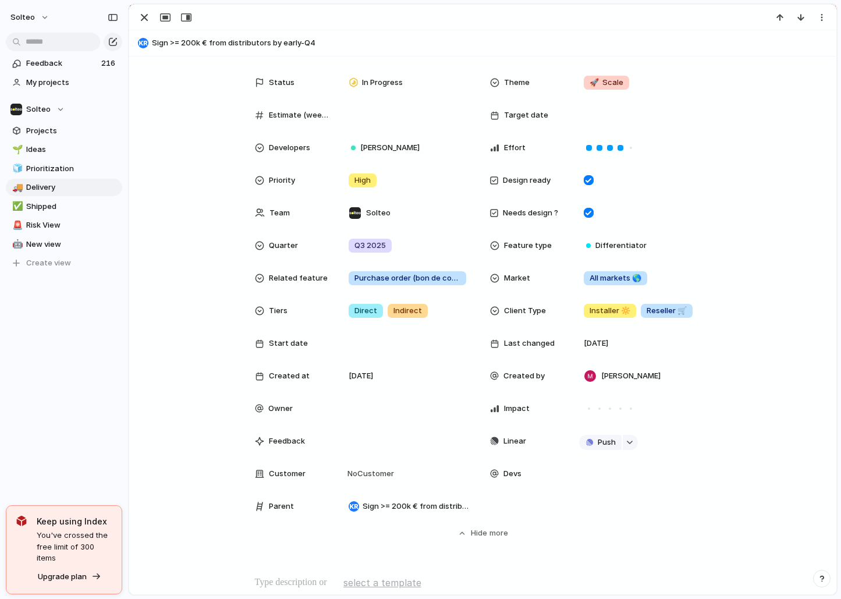
scroll to position [59, 0]
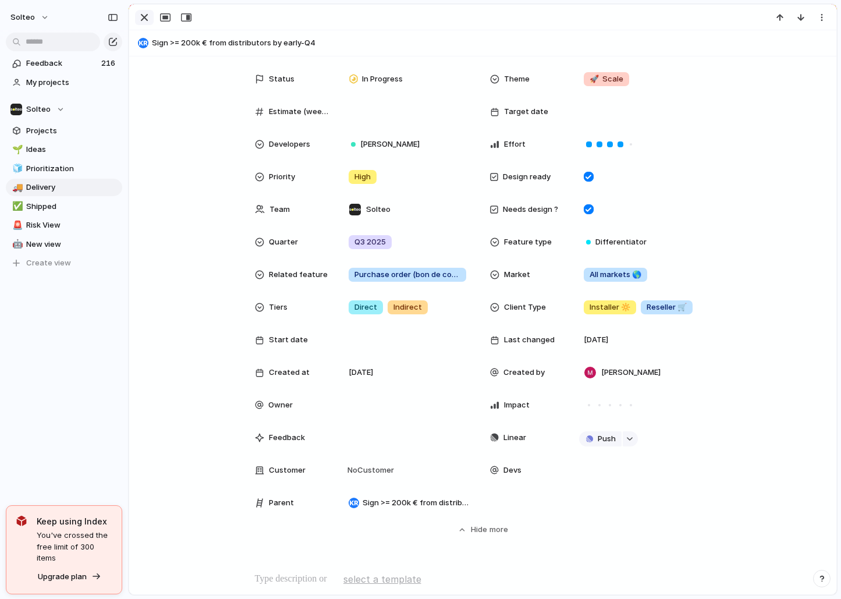
click at [141, 15] on div "button" at bounding box center [144, 17] width 14 height 14
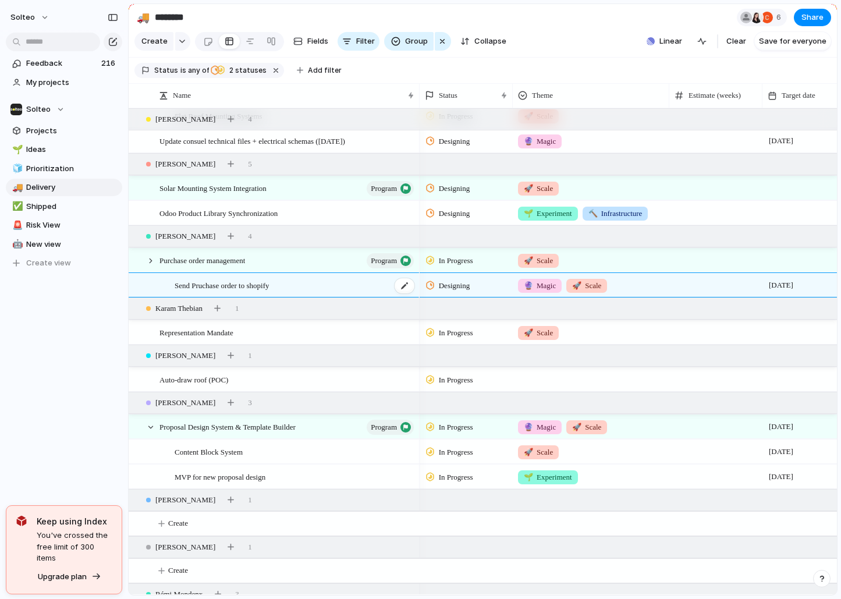
scroll to position [127, 0]
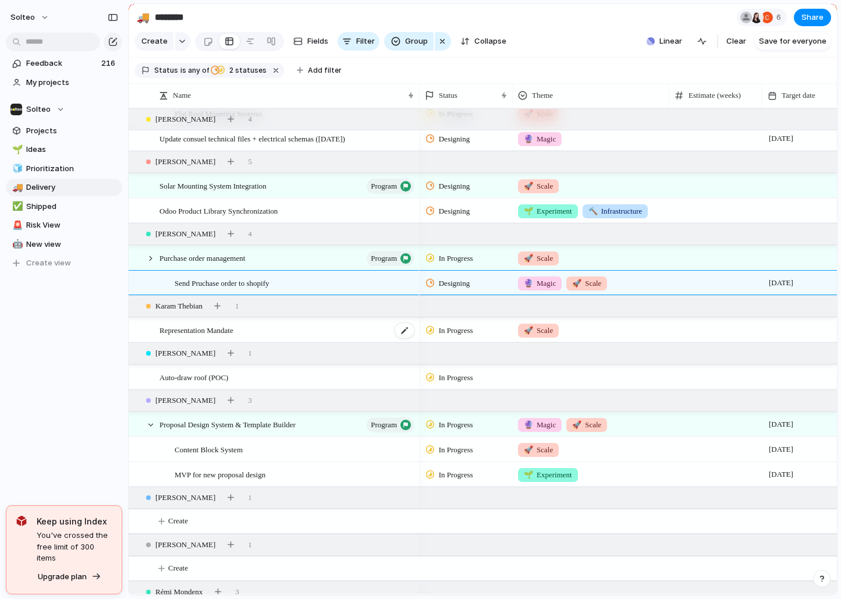
click at [336, 329] on div "Representation Mandate" at bounding box center [287, 330] width 256 height 24
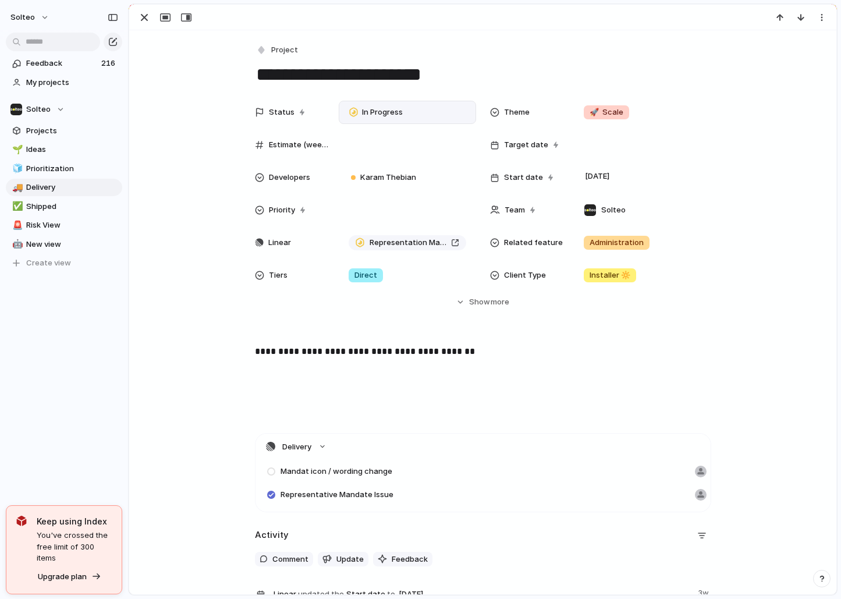
click at [404, 101] on div "In Progress" at bounding box center [407, 112] width 137 height 23
click at [408, 256] on li "Completed" at bounding box center [393, 261] width 95 height 20
click at [379, 468] on span "Mandat icon / wording change" at bounding box center [336, 471] width 112 height 12
click at [145, 17] on div "button" at bounding box center [144, 17] width 14 height 14
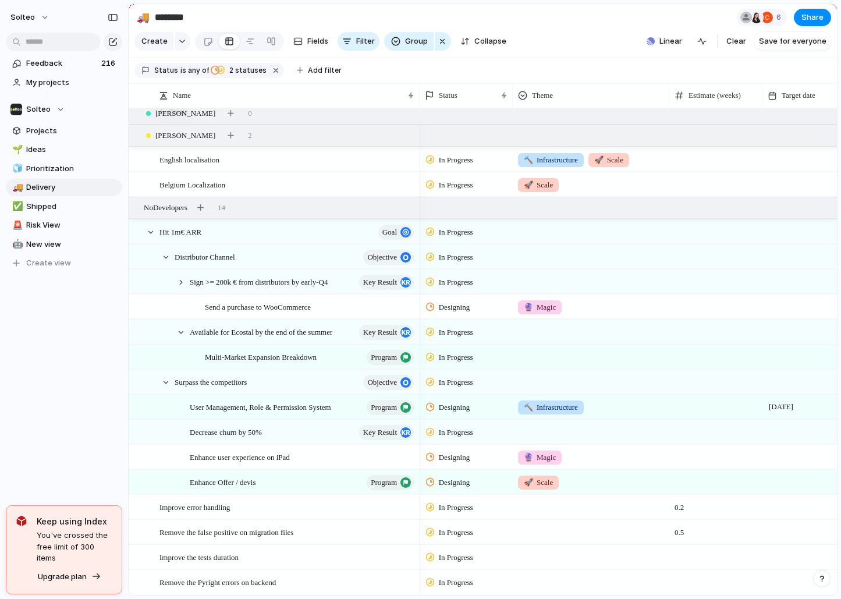
click at [458, 456] on span "Designing" at bounding box center [454, 457] width 31 height 12
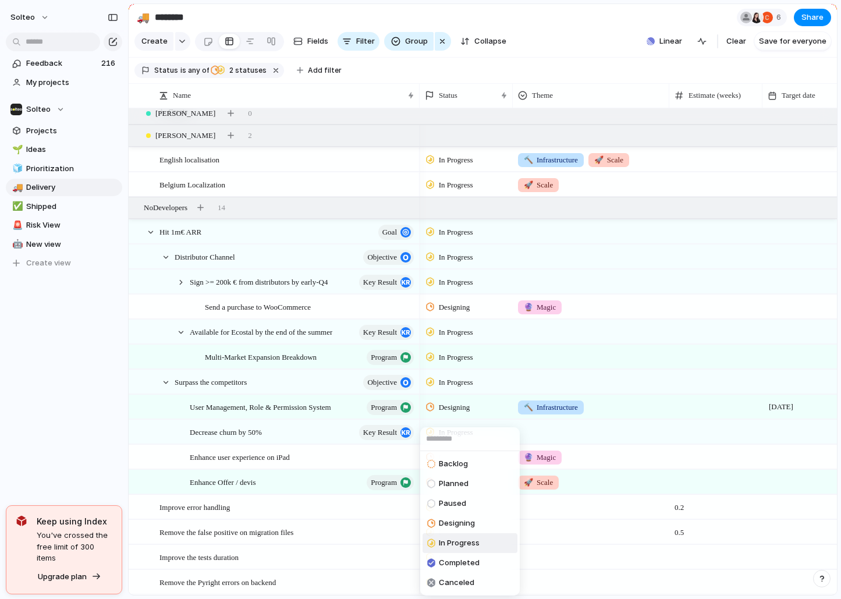
click at [446, 540] on span "In Progress" at bounding box center [459, 543] width 41 height 12
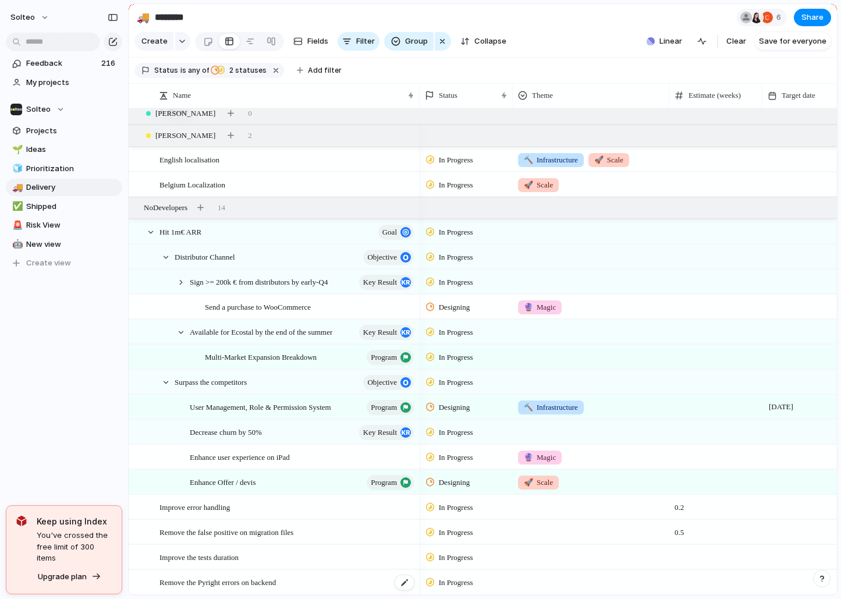
click at [233, 586] on span "Remove the Pyright errors on backend" at bounding box center [217, 581] width 116 height 13
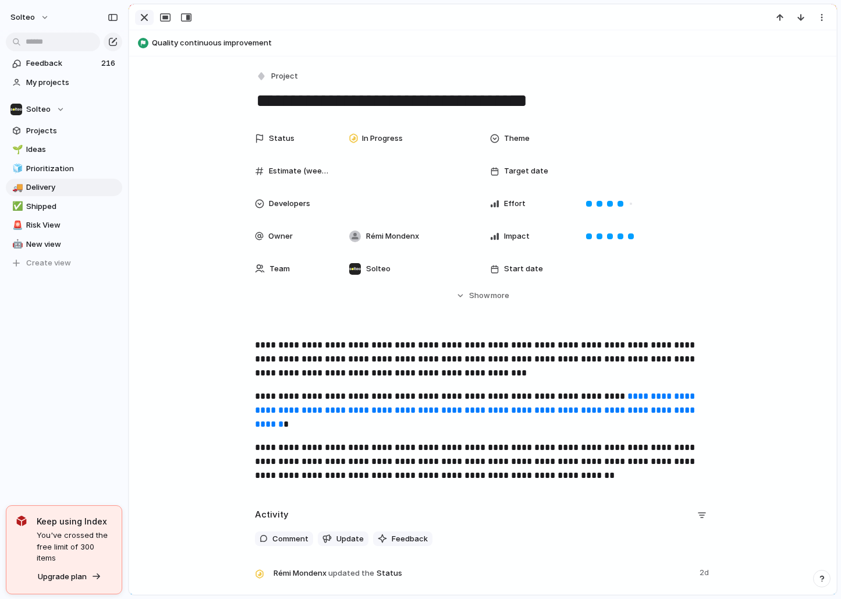
click at [140, 19] on div "button" at bounding box center [144, 17] width 14 height 14
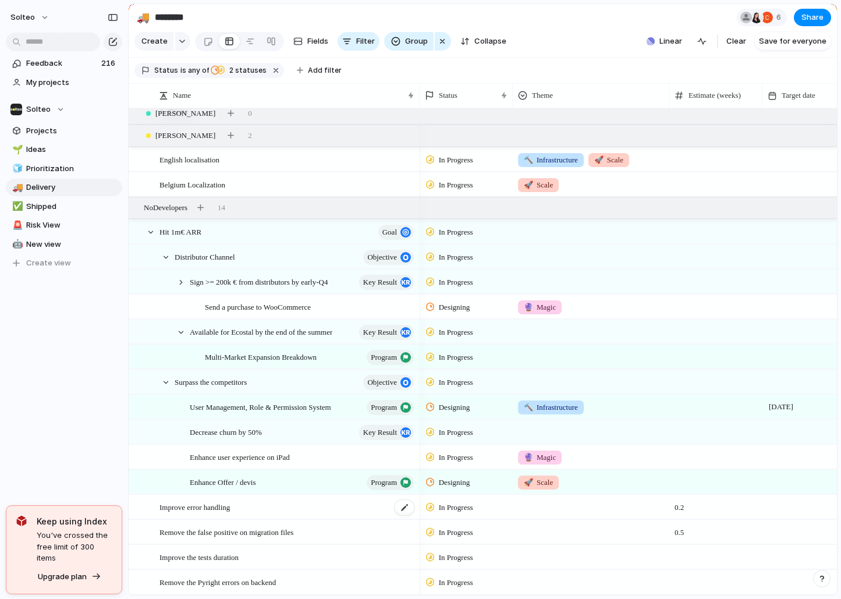
click at [275, 510] on div "Improve error handling" at bounding box center [287, 507] width 256 height 24
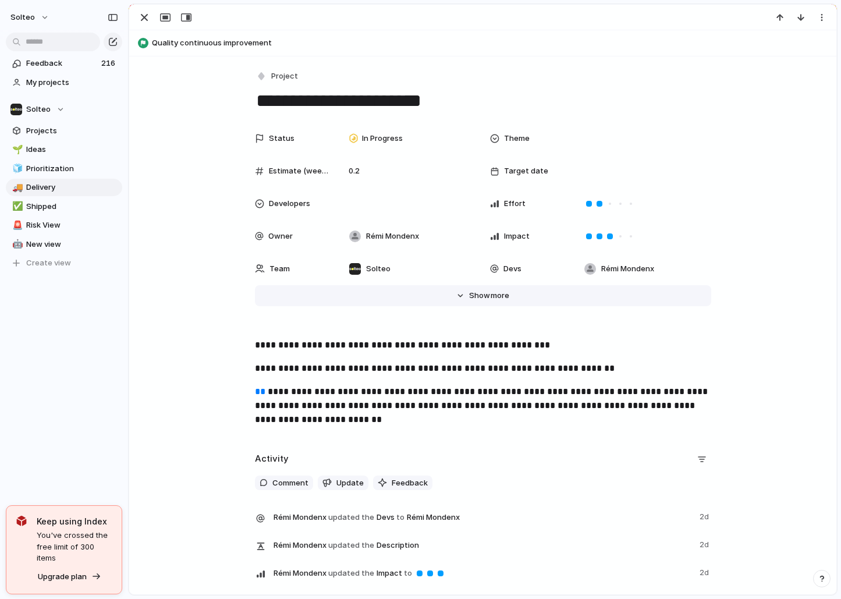
click at [498, 290] on span "more" at bounding box center [499, 296] width 19 height 12
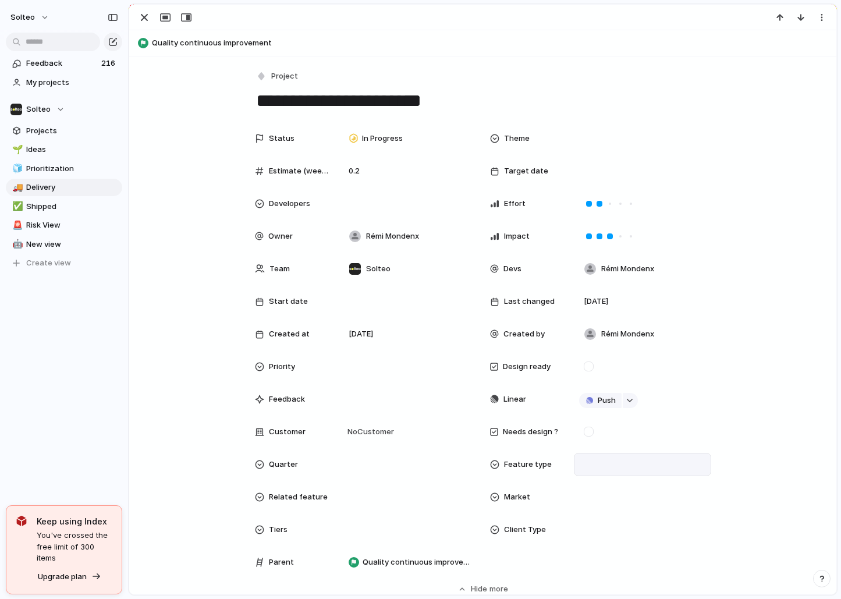
click at [610, 471] on div at bounding box center [642, 464] width 137 height 23
click at [385, 502] on div "Foundational Differentiator" at bounding box center [420, 299] width 841 height 599
click at [138, 17] on div "button" at bounding box center [144, 17] width 14 height 14
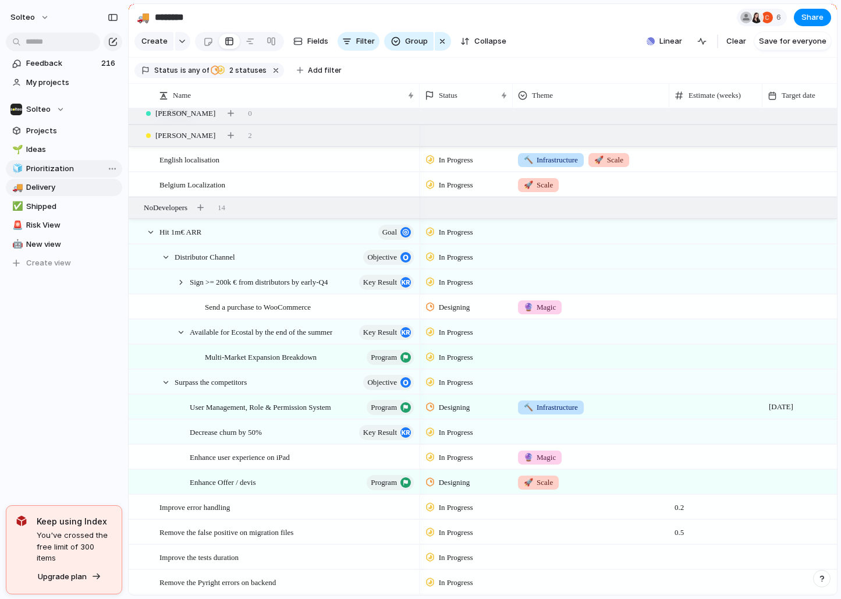
click at [78, 166] on span "Prioritization" at bounding box center [72, 169] width 92 height 12
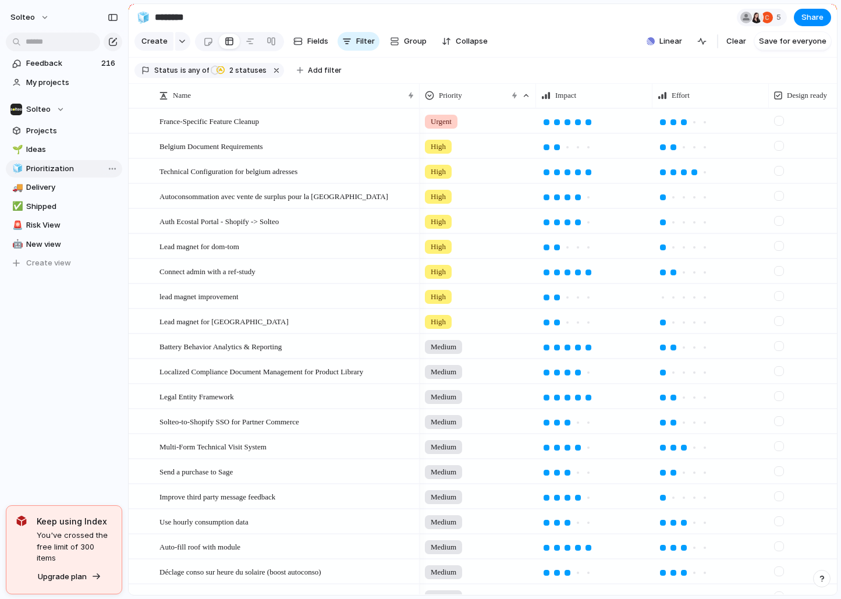
type input "**********"
click at [332, 126] on div "France-Specific Feature Cleanup" at bounding box center [287, 121] width 256 height 24
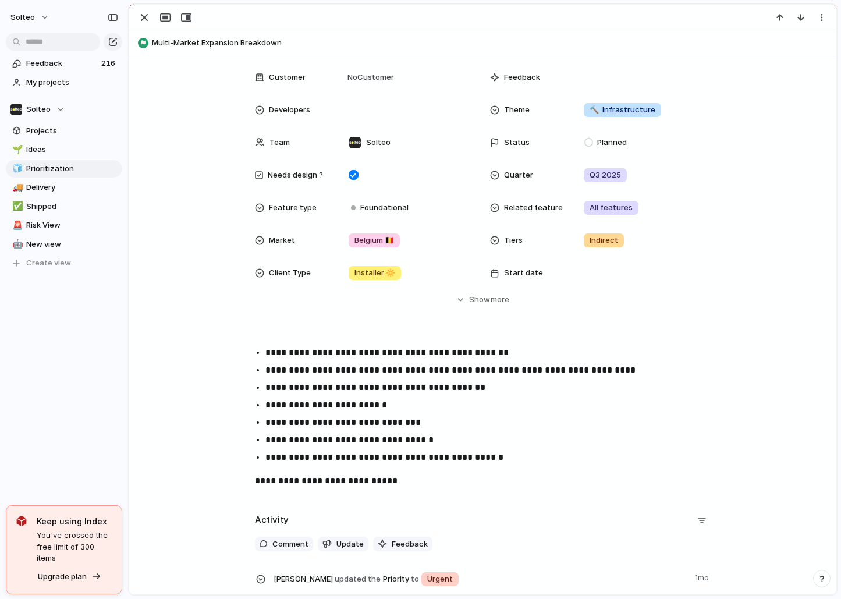
click at [350, 355] on p "**********" at bounding box center [493, 353] width 456 height 14
click at [268, 405] on p "**********" at bounding box center [493, 405] width 456 height 14
click at [422, 403] on p "**********" at bounding box center [493, 405] width 456 height 14
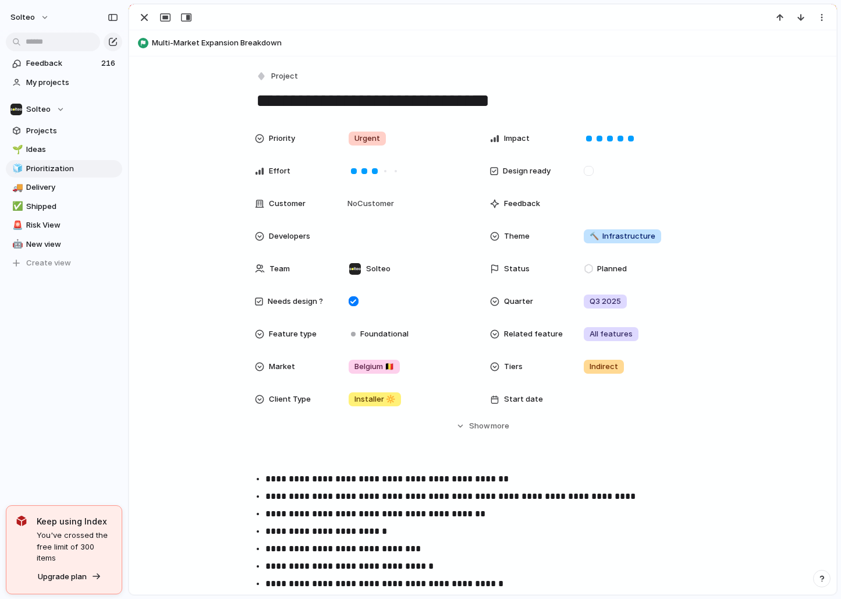
click at [553, 111] on textarea "**********" at bounding box center [483, 100] width 456 height 24
drag, startPoint x: 531, startPoint y: 104, endPoint x: 707, endPoint y: 111, distance: 176.4
click at [707, 111] on textarea "**********" at bounding box center [483, 100] width 456 height 24
drag, startPoint x: 614, startPoint y: 97, endPoint x: 533, endPoint y: 98, distance: 81.5
click at [533, 98] on textarea "**********" at bounding box center [483, 100] width 456 height 24
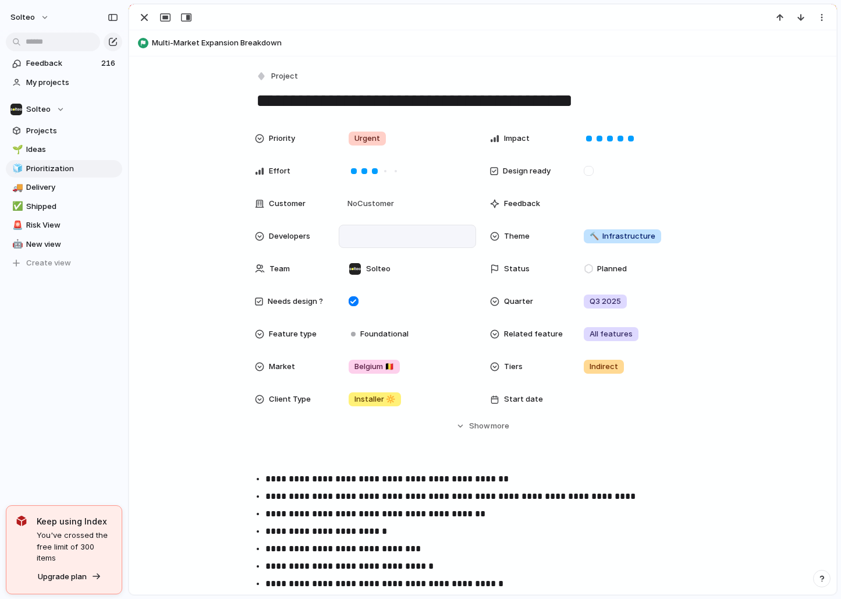
type textarea "**********"
click at [384, 239] on div at bounding box center [407, 236] width 127 height 13
type input "***"
click at [147, 13] on div "button" at bounding box center [144, 17] width 14 height 14
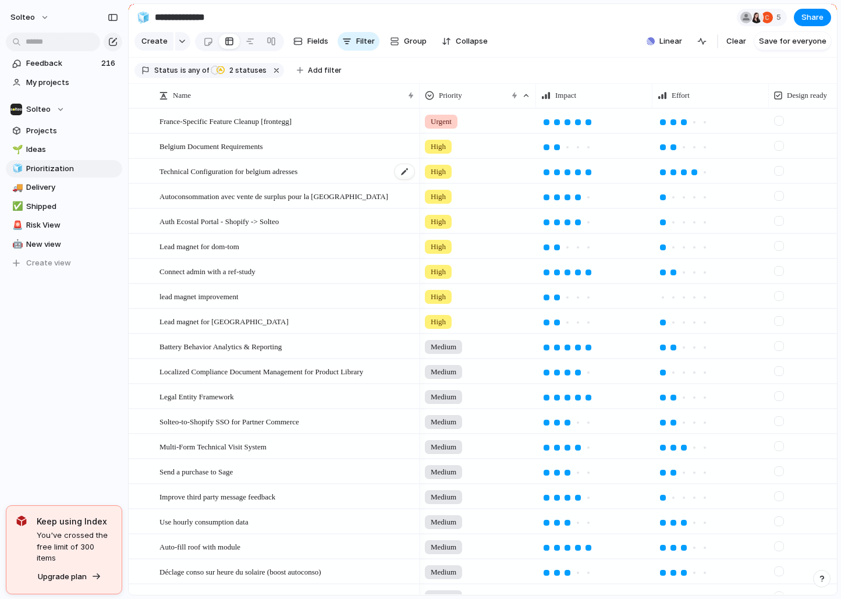
click at [335, 175] on div "Technical Configuration for belgium adresses" at bounding box center [287, 171] width 256 height 24
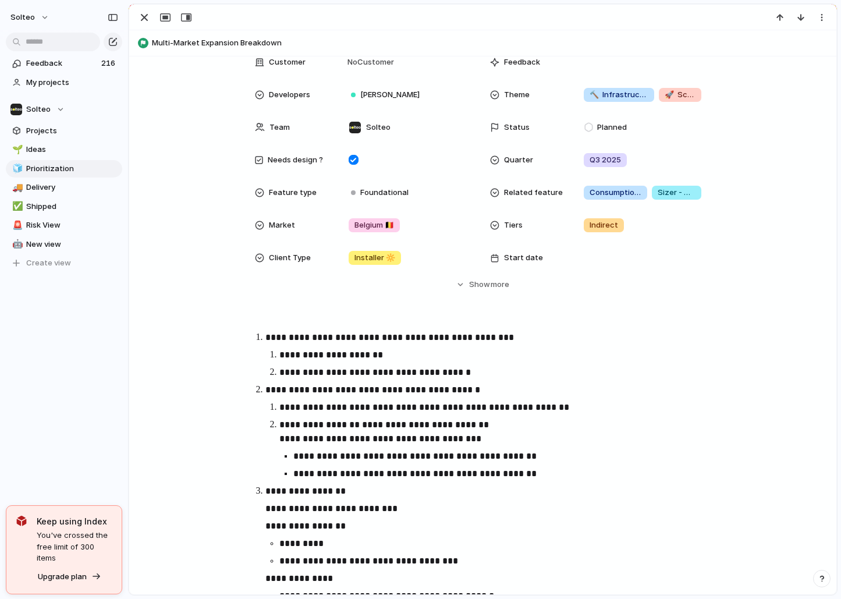
scroll to position [143, 0]
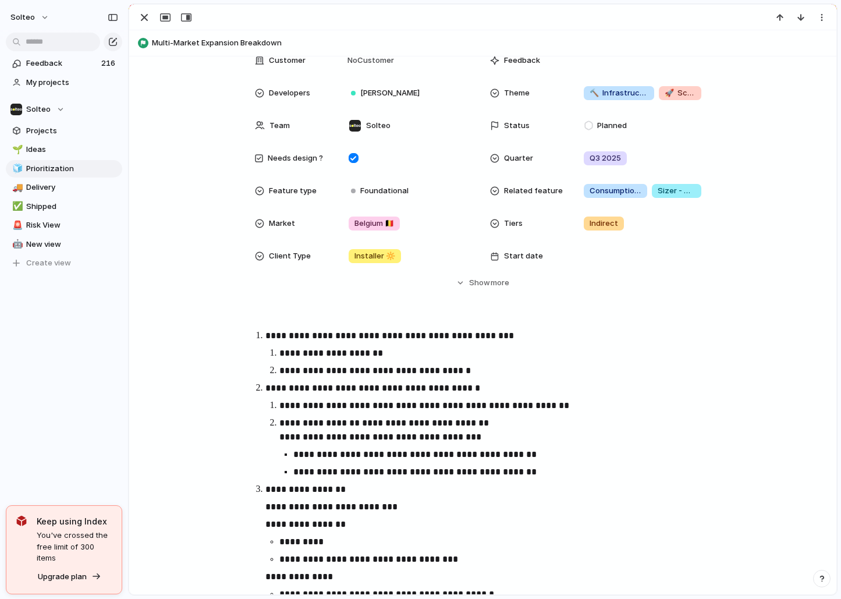
click at [386, 353] on p "**********" at bounding box center [500, 353] width 442 height 14
click at [318, 378] on ol "**********" at bounding box center [482, 491] width 477 height 325
drag, startPoint x: 456, startPoint y: 371, endPoint x: 287, endPoint y: 368, distance: 168.7
click at [287, 368] on p "**********" at bounding box center [500, 371] width 442 height 14
click at [279, 373] on li "**********" at bounding box center [500, 371] width 442 height 14
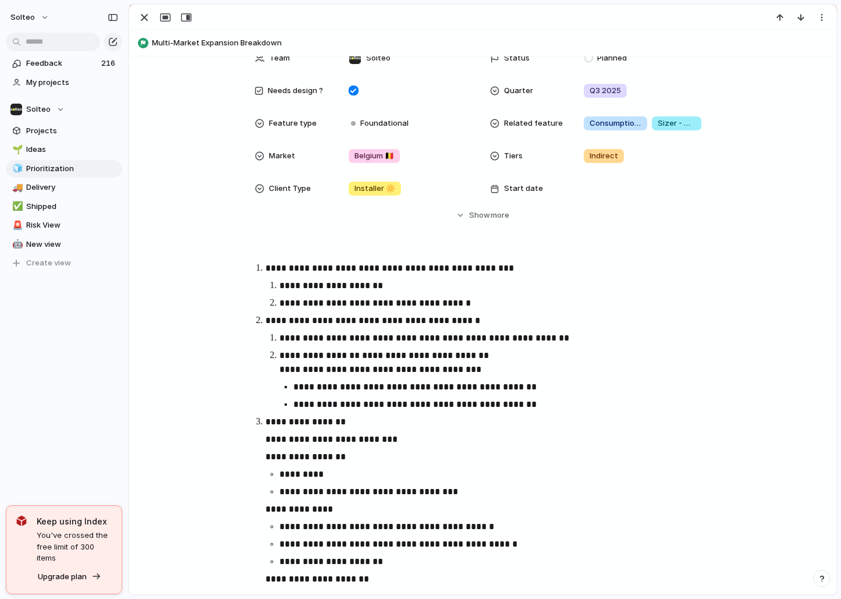
scroll to position [217, 0]
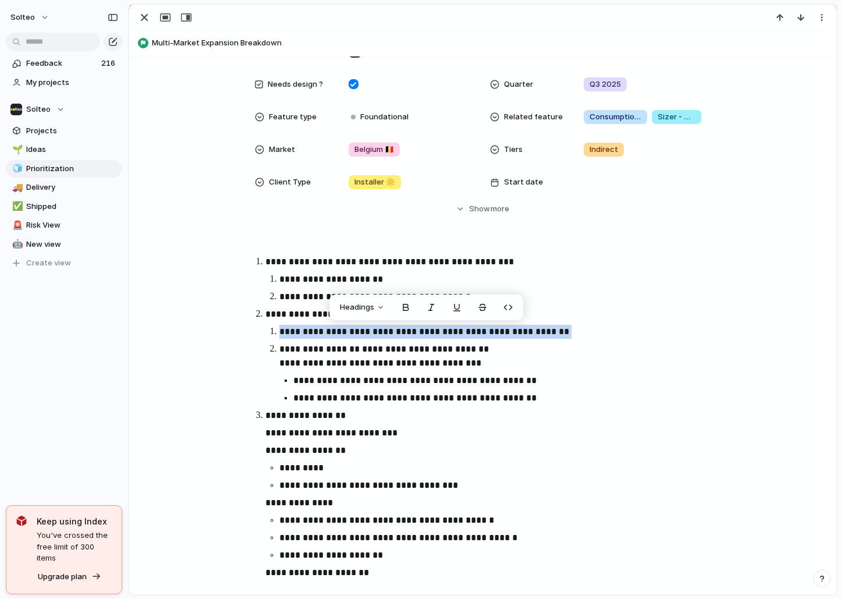
drag, startPoint x: 563, startPoint y: 336, endPoint x: 278, endPoint y: 335, distance: 285.1
click at [279, 335] on li "**********" at bounding box center [500, 332] width 442 height 14
click at [477, 305] on button "button" at bounding box center [479, 307] width 23 height 19
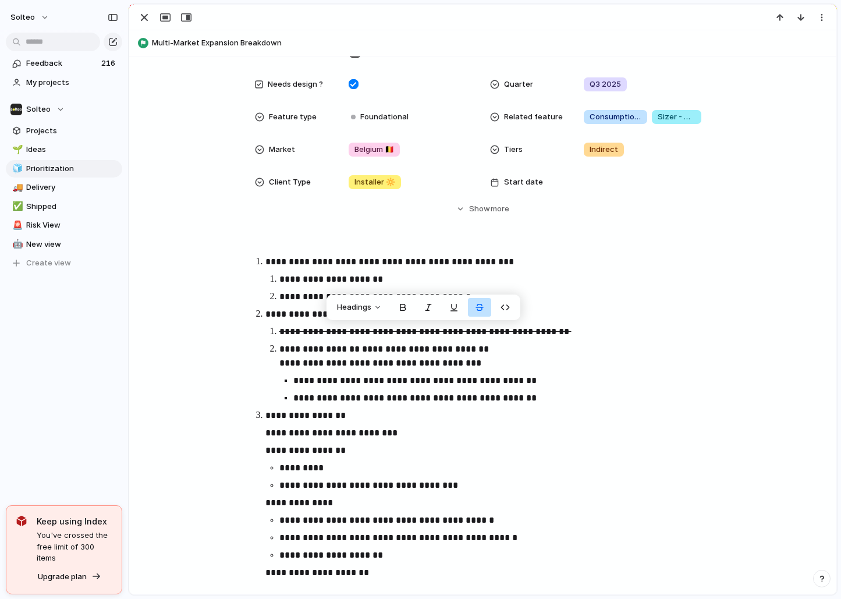
click at [436, 349] on p "**********" at bounding box center [500, 356] width 442 height 28
click at [488, 350] on p "**********" at bounding box center [500, 356] width 442 height 28
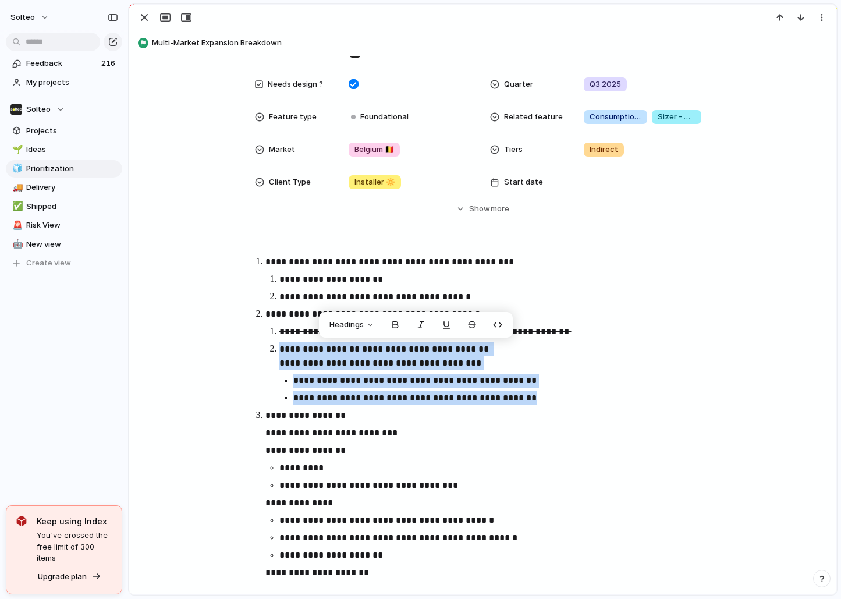
drag, startPoint x: 542, startPoint y: 396, endPoint x: 278, endPoint y: 348, distance: 267.7
click at [279, 348] on li "**********" at bounding box center [500, 373] width 442 height 63
click at [468, 322] on button "button" at bounding box center [471, 324] width 23 height 19
click at [436, 399] on s "**********" at bounding box center [414, 397] width 243 height 9
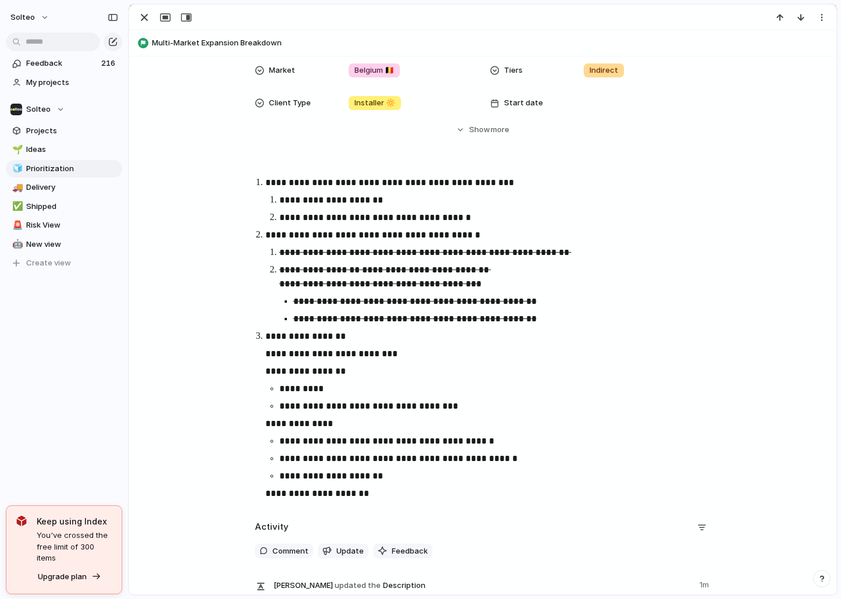
scroll to position [297, 0]
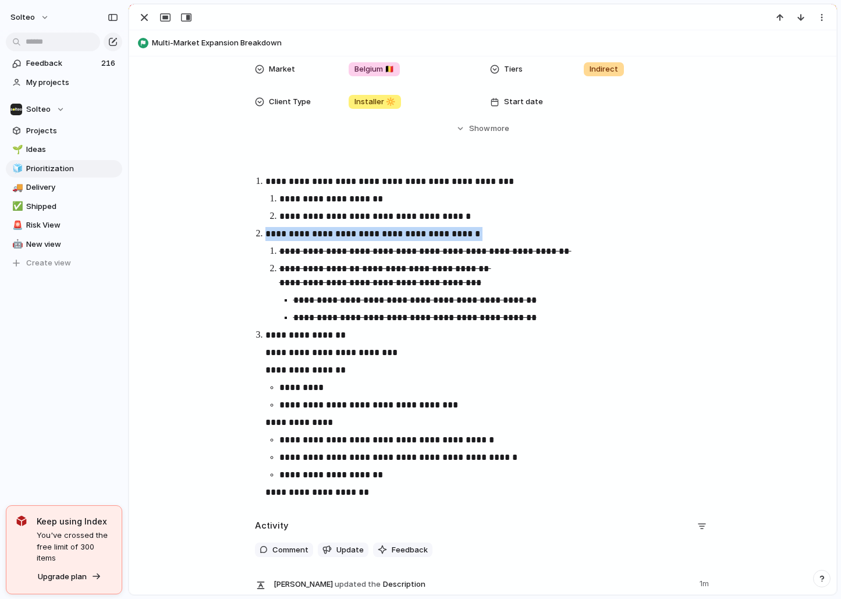
drag, startPoint x: 468, startPoint y: 232, endPoint x: 226, endPoint y: 224, distance: 242.1
click at [226, 224] on div "**********" at bounding box center [482, 341] width 679 height 332
click at [423, 210] on button "button" at bounding box center [430, 209] width 23 height 19
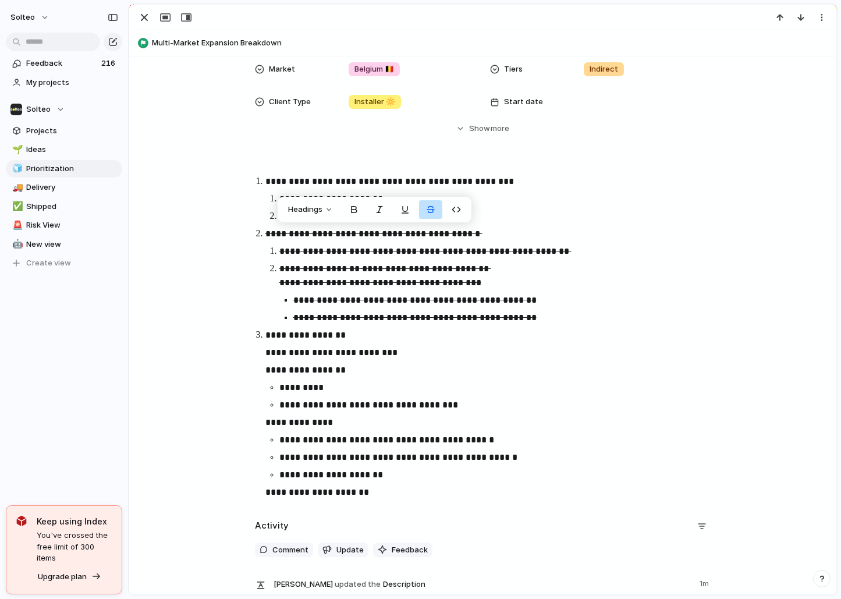
click at [392, 313] on s "**********" at bounding box center [414, 317] width 243 height 9
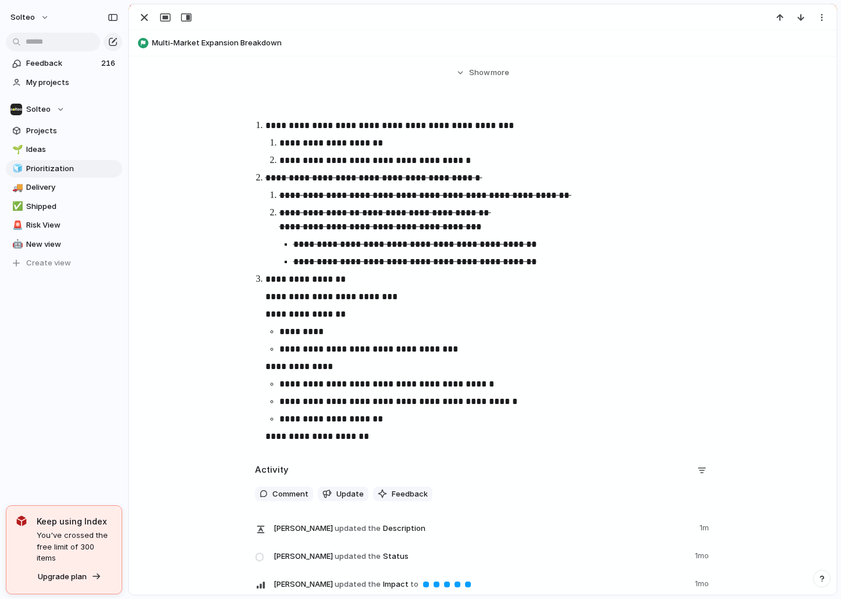
scroll to position [362, 0]
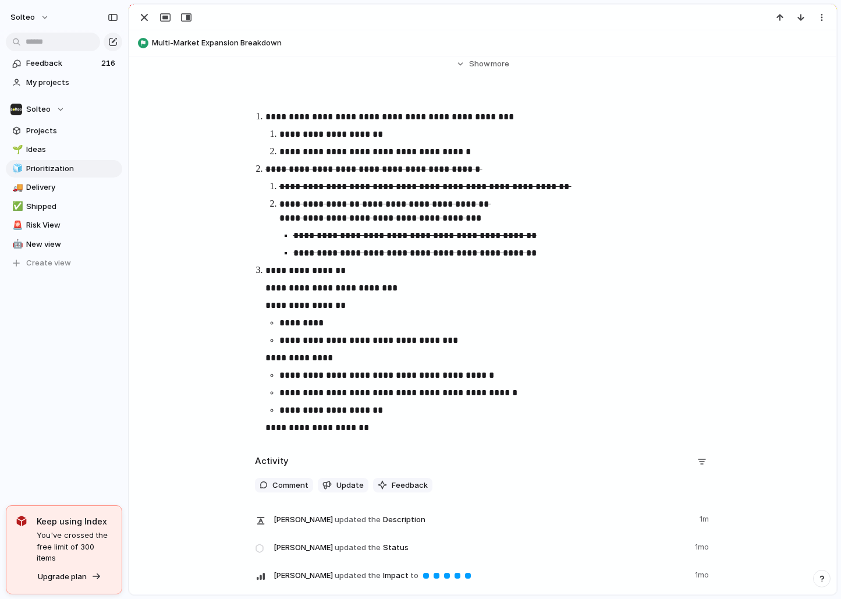
click at [286, 487] on span "Comment" at bounding box center [290, 485] width 36 height 12
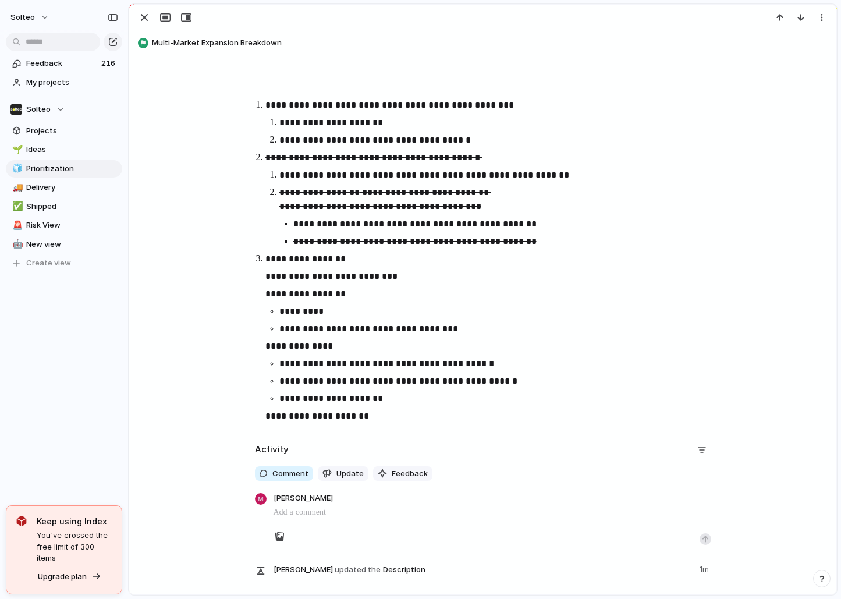
scroll to position [374, 0]
